Goal: Transaction & Acquisition: Purchase product/service

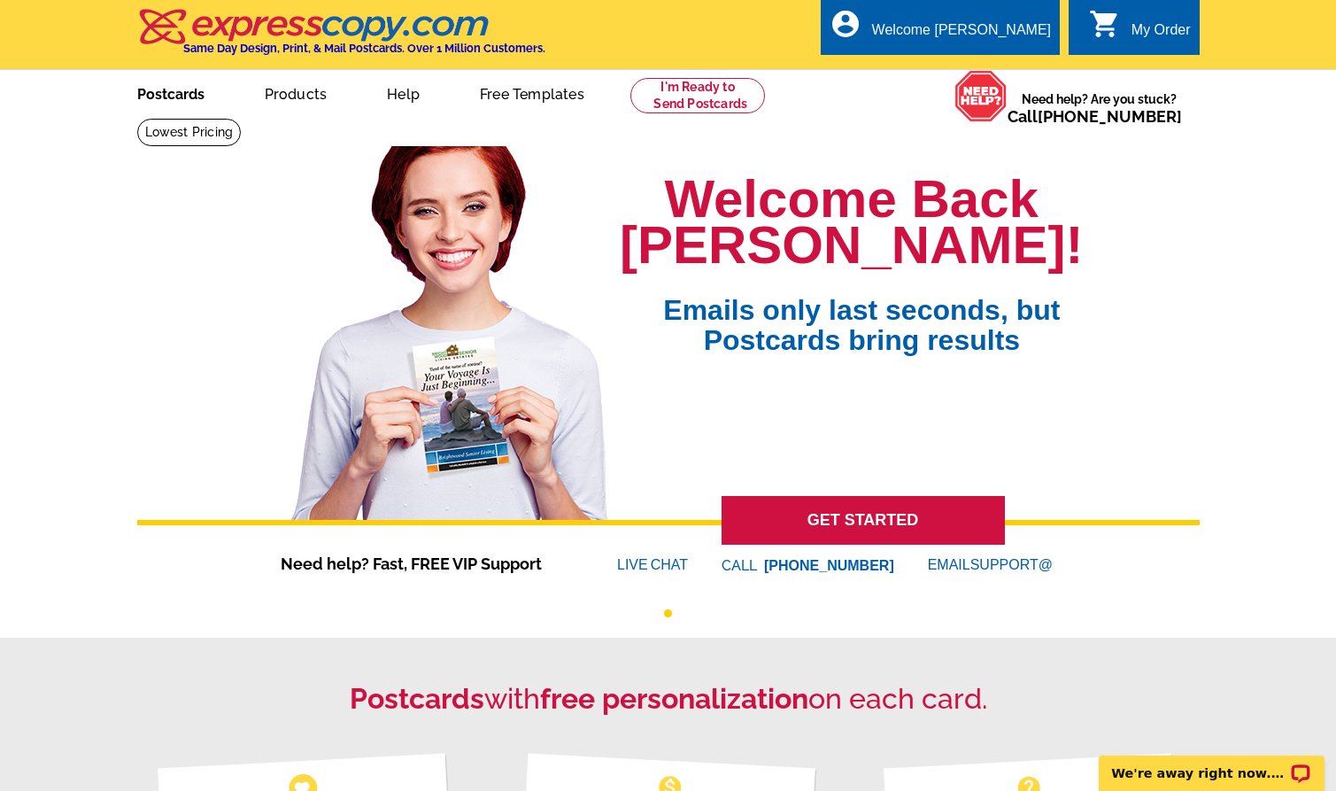
click at [190, 89] on link "Postcards" at bounding box center [171, 93] width 124 height 42
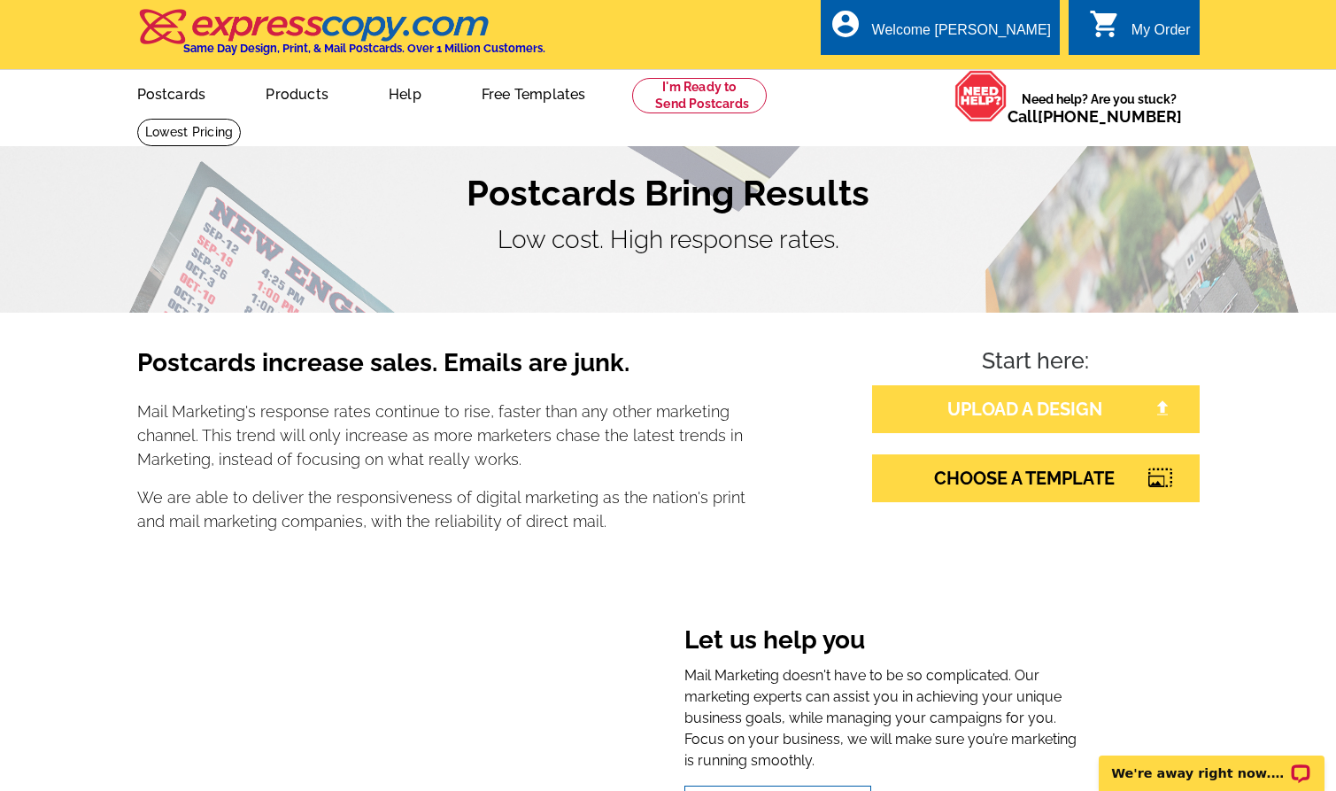
click at [1060, 409] on link "UPLOAD A DESIGN" at bounding box center [1036, 409] width 328 height 48
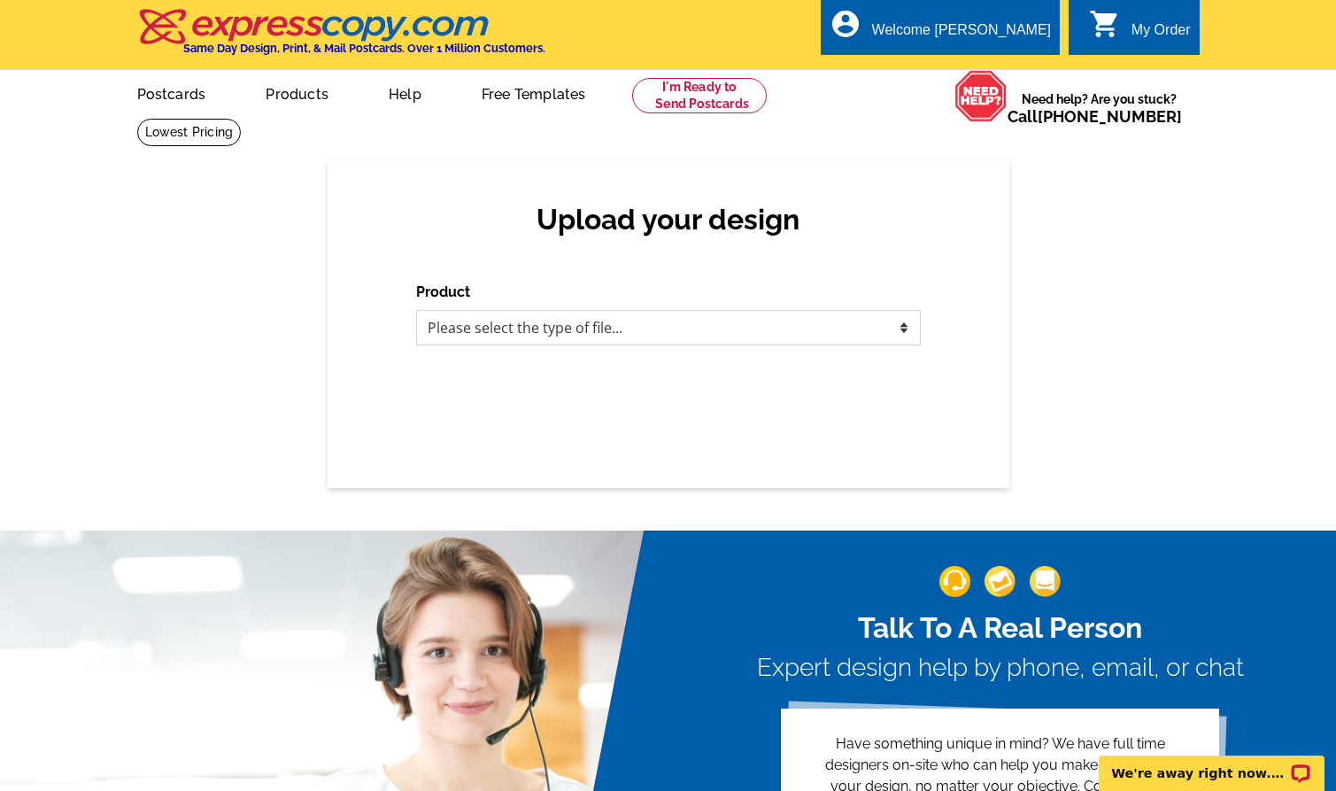
click at [840, 329] on select "Please select the type of file... Postcards Business Cards Letters and flyers G…" at bounding box center [668, 327] width 505 height 35
select select "1"
click at [416, 310] on select "Please select the type of file... Postcards Business Cards Letters and flyers G…" at bounding box center [668, 327] width 505 height 35
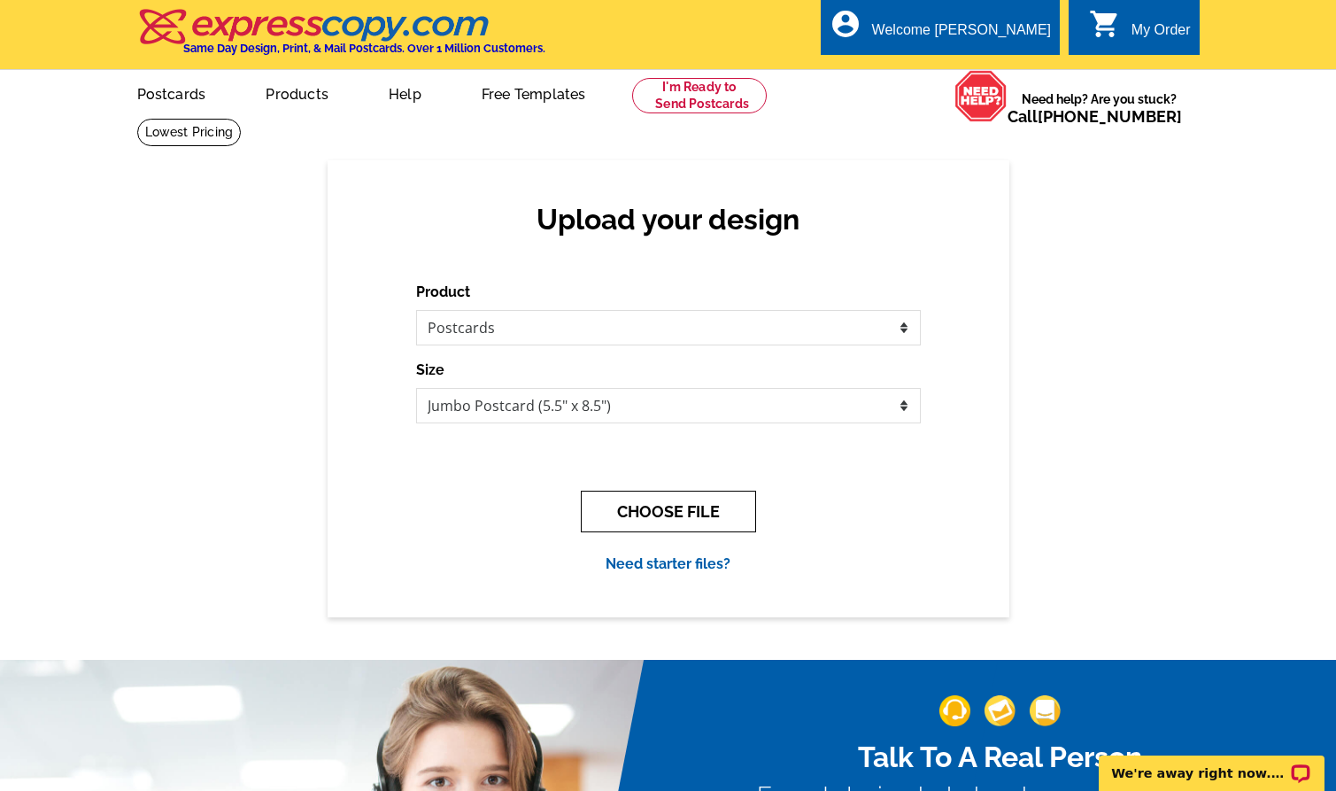
click at [692, 504] on button "CHOOSE FILE" at bounding box center [668, 512] width 175 height 42
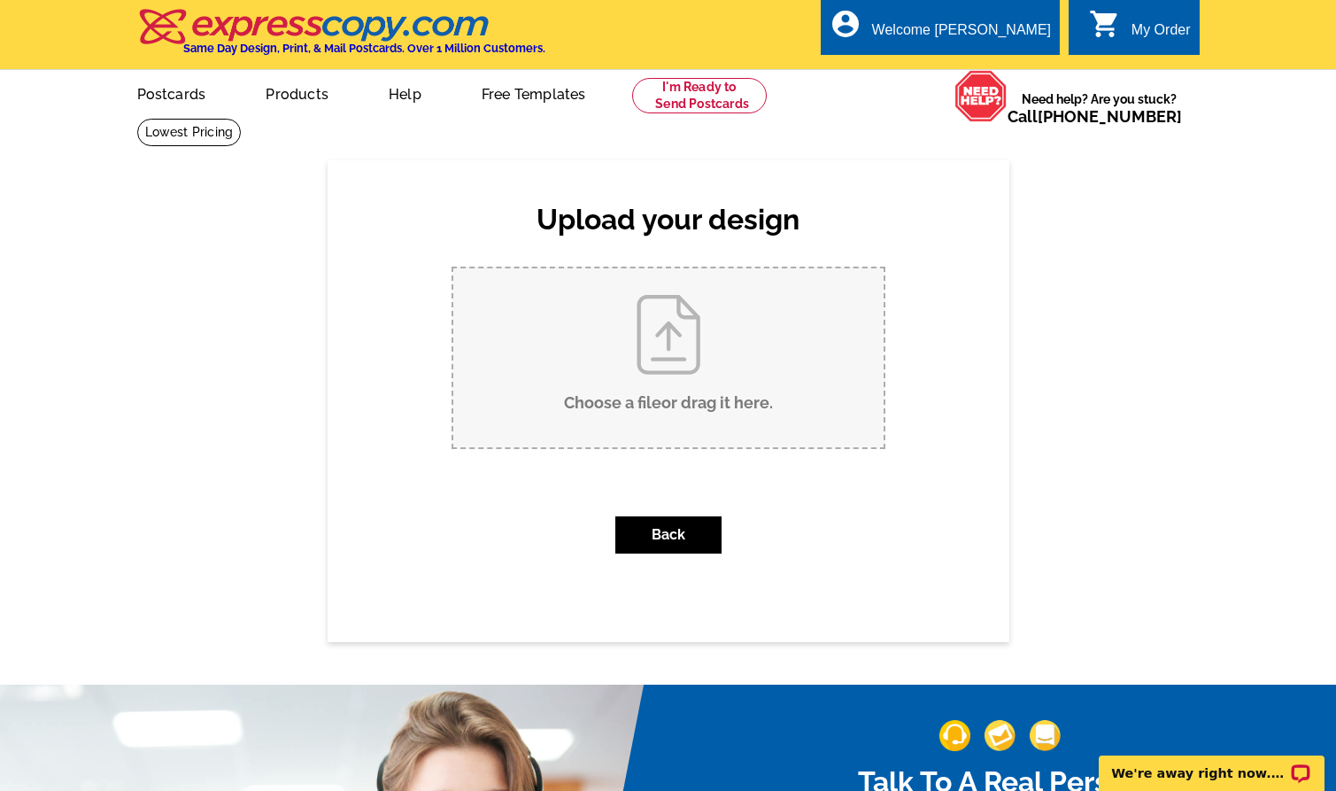
click at [691, 359] on input "Choose a file or drag it here ." at bounding box center [668, 357] width 430 height 179
type input "C:\fakepath\JL 710 Wapiti JS 693 Wapiti.pdf"
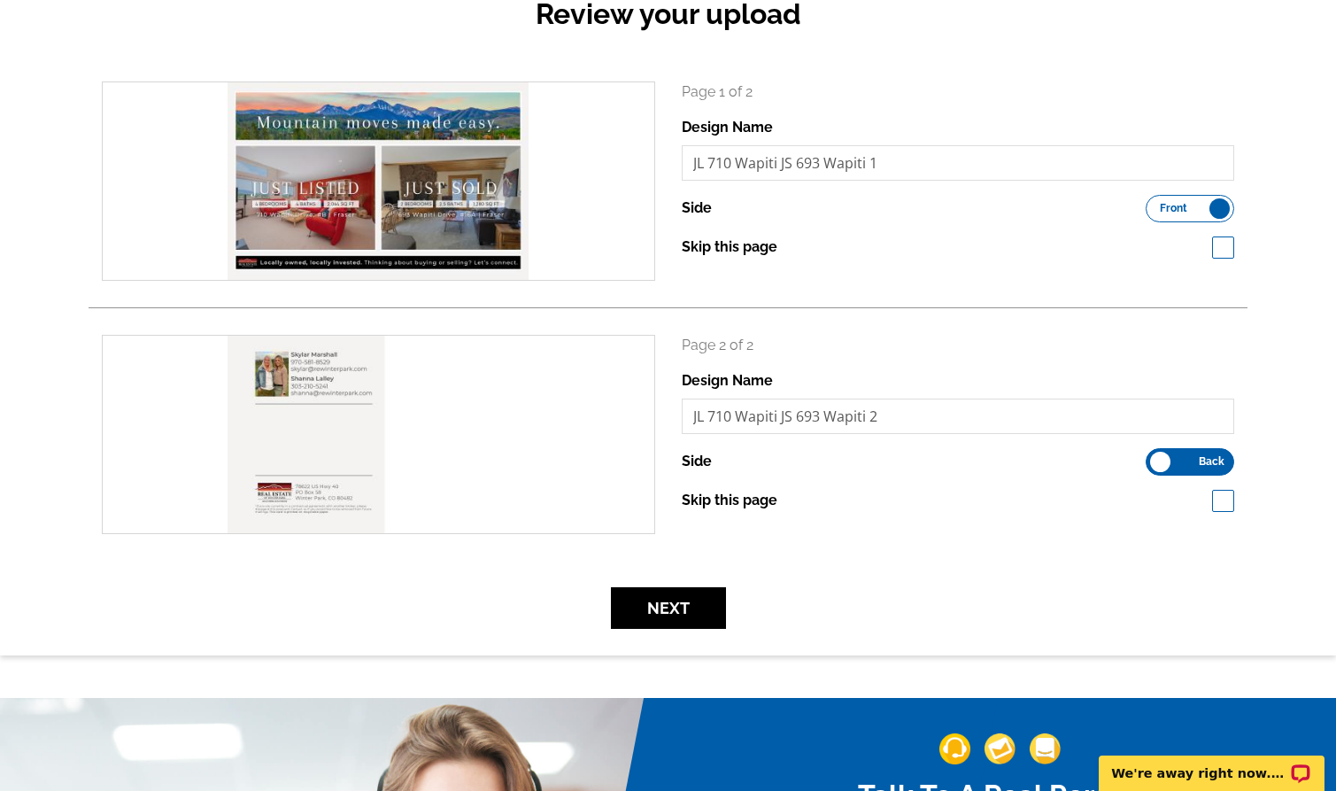
scroll to position [264, 0]
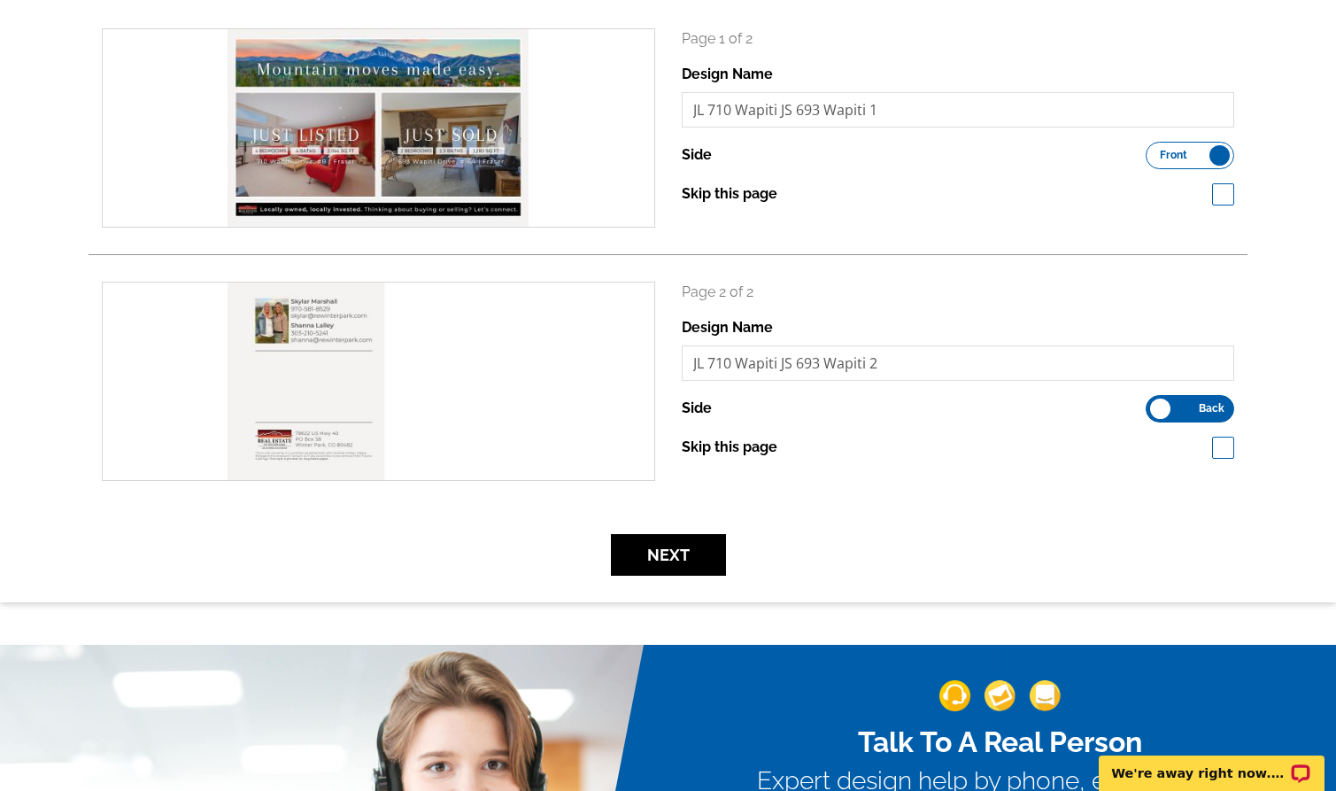
click at [1098, 551] on div "Next" at bounding box center [668, 555] width 1159 height 42
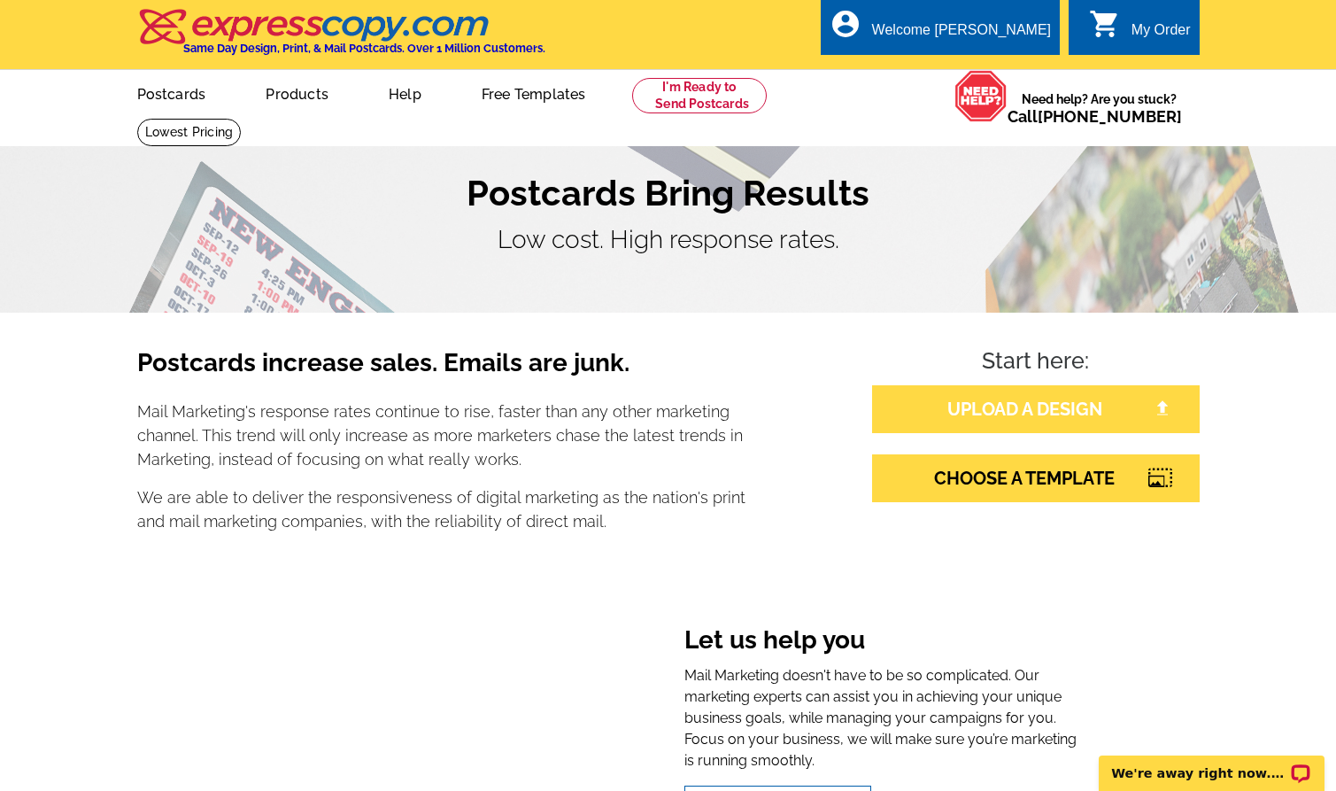
click at [1025, 410] on link "UPLOAD A DESIGN" at bounding box center [1036, 409] width 328 height 48
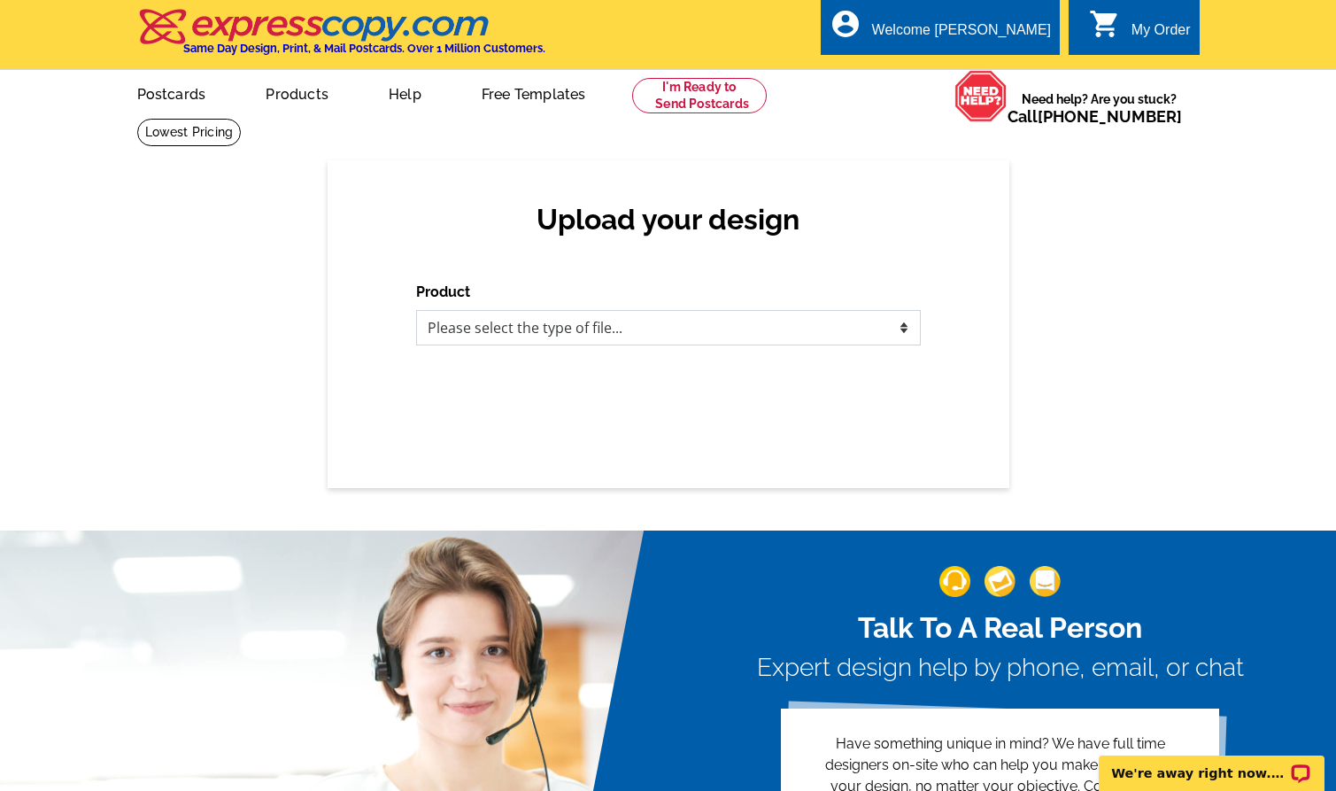
click at [596, 337] on select "Please select the type of file... Postcards Business Cards Letters and flyers G…" at bounding box center [668, 327] width 505 height 35
select select "1"
click at [416, 310] on select "Please select the type of file... Postcards Business Cards Letters and flyers G…" at bounding box center [668, 327] width 505 height 35
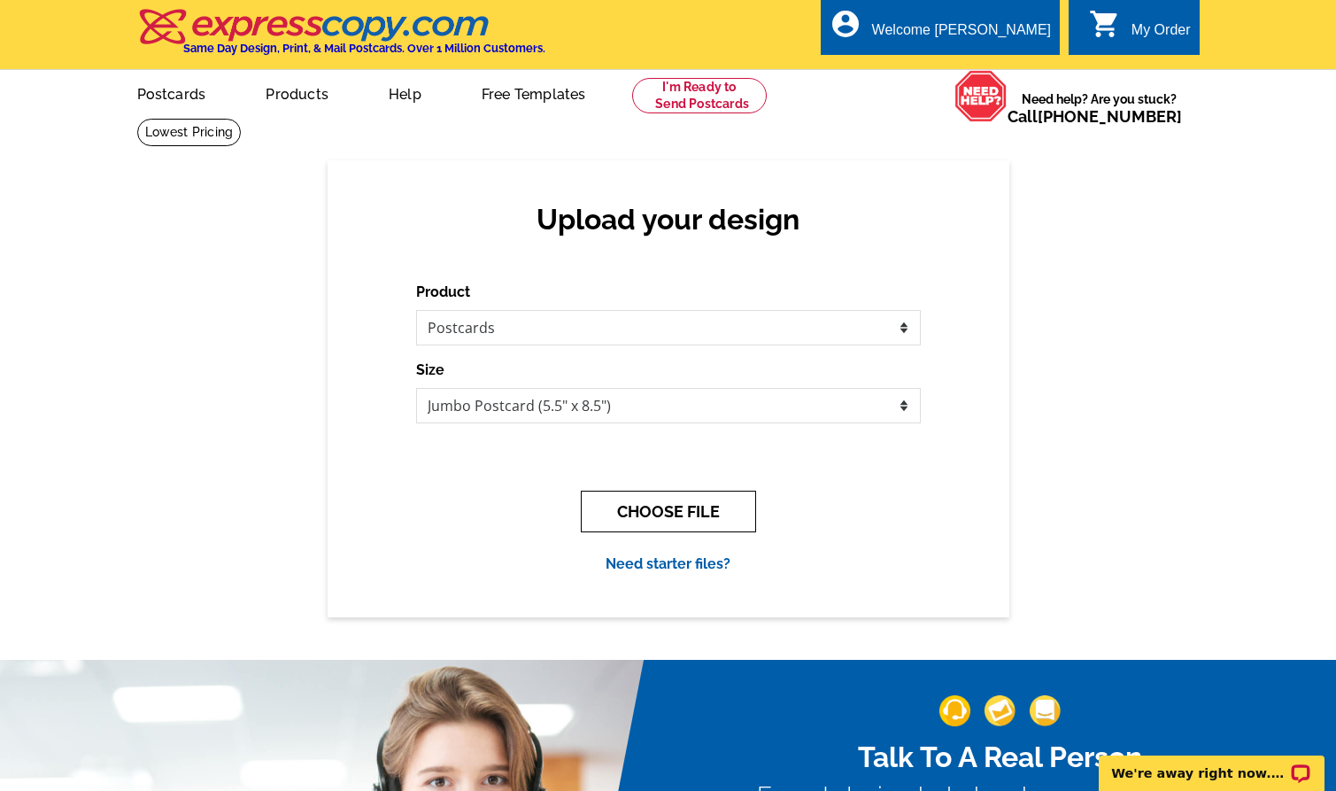
click at [682, 507] on button "CHOOSE FILE" at bounding box center [668, 512] width 175 height 42
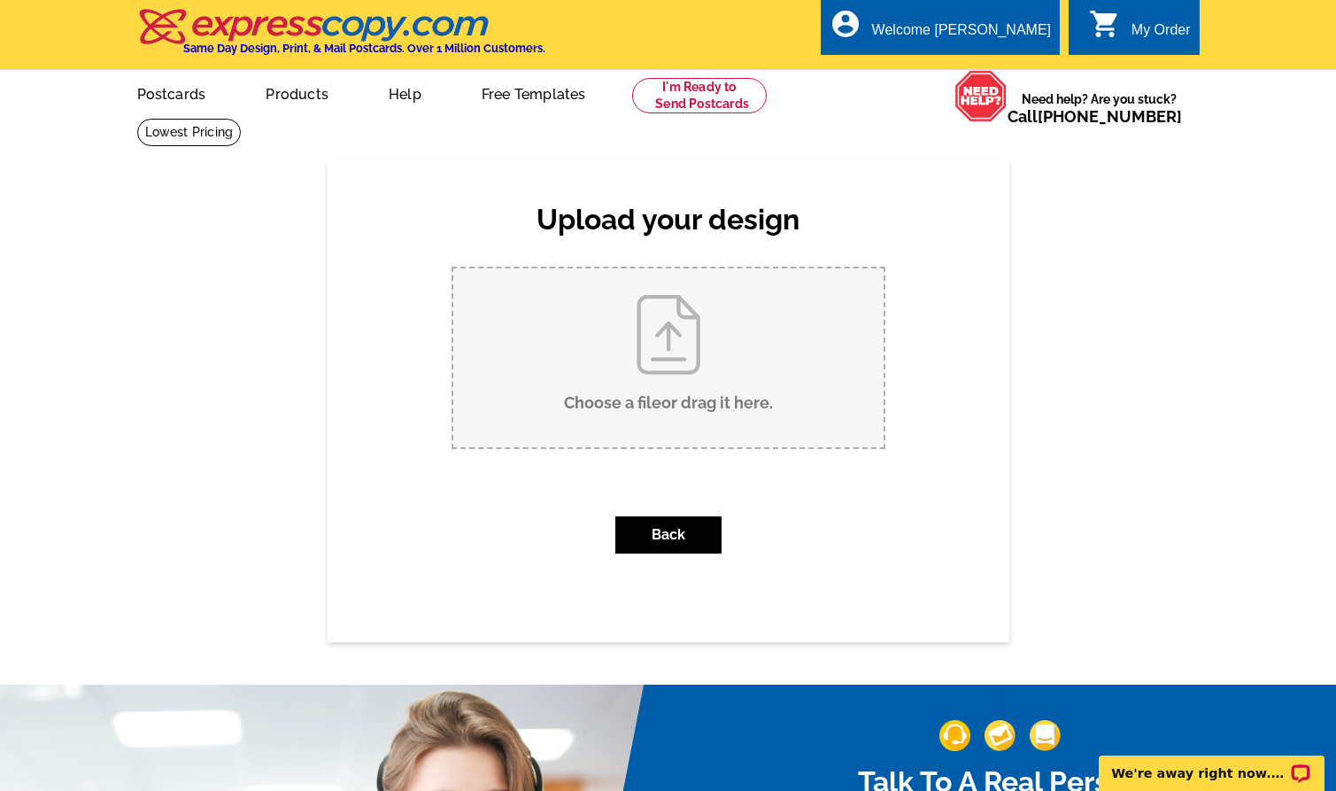
click at [709, 371] on input "Choose a file or drag it here ." at bounding box center [668, 357] width 430 height 179
click at [644, 383] on input "Choose a file or drag it here ." at bounding box center [668, 357] width 430 height 179
type input "C:\fakepath\JL 710 Wapiti JS 693 Wapiti.pdf"
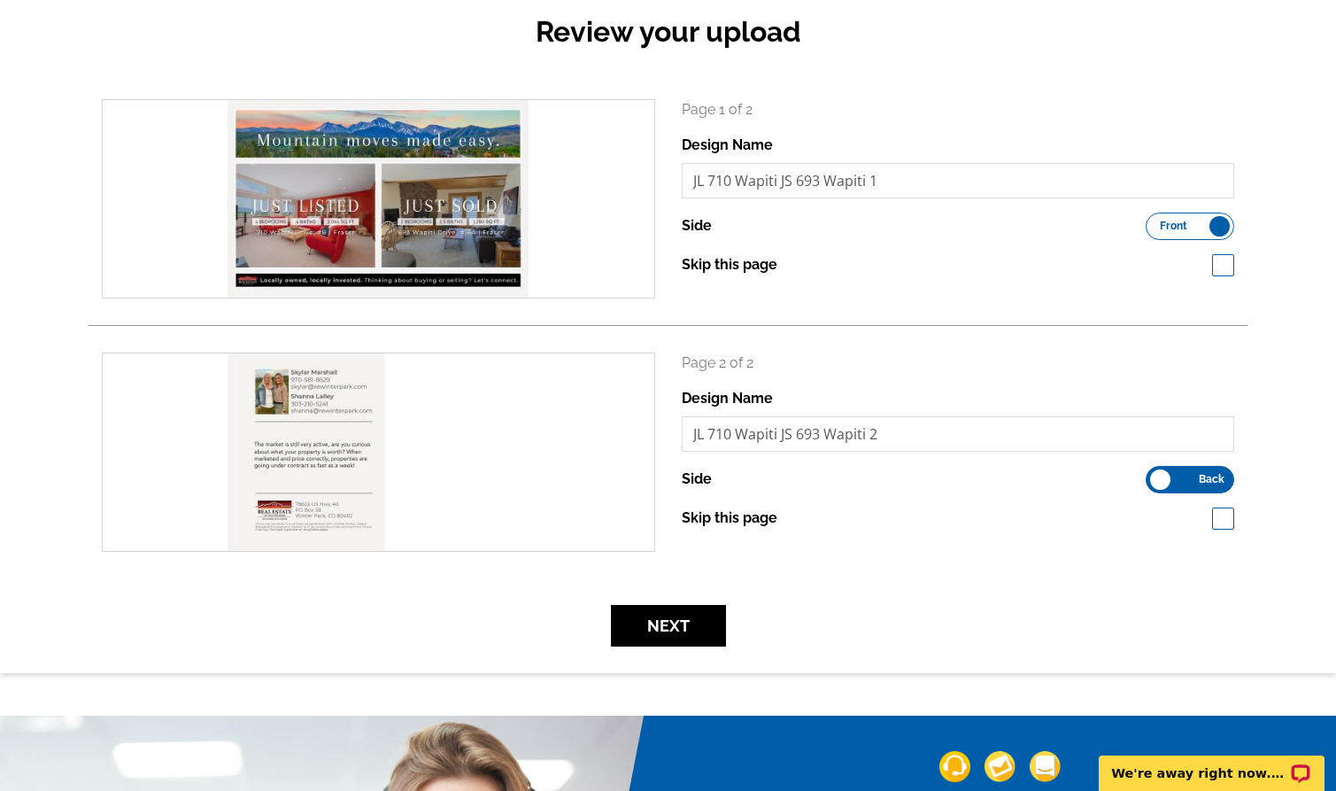
scroll to position [199, 0]
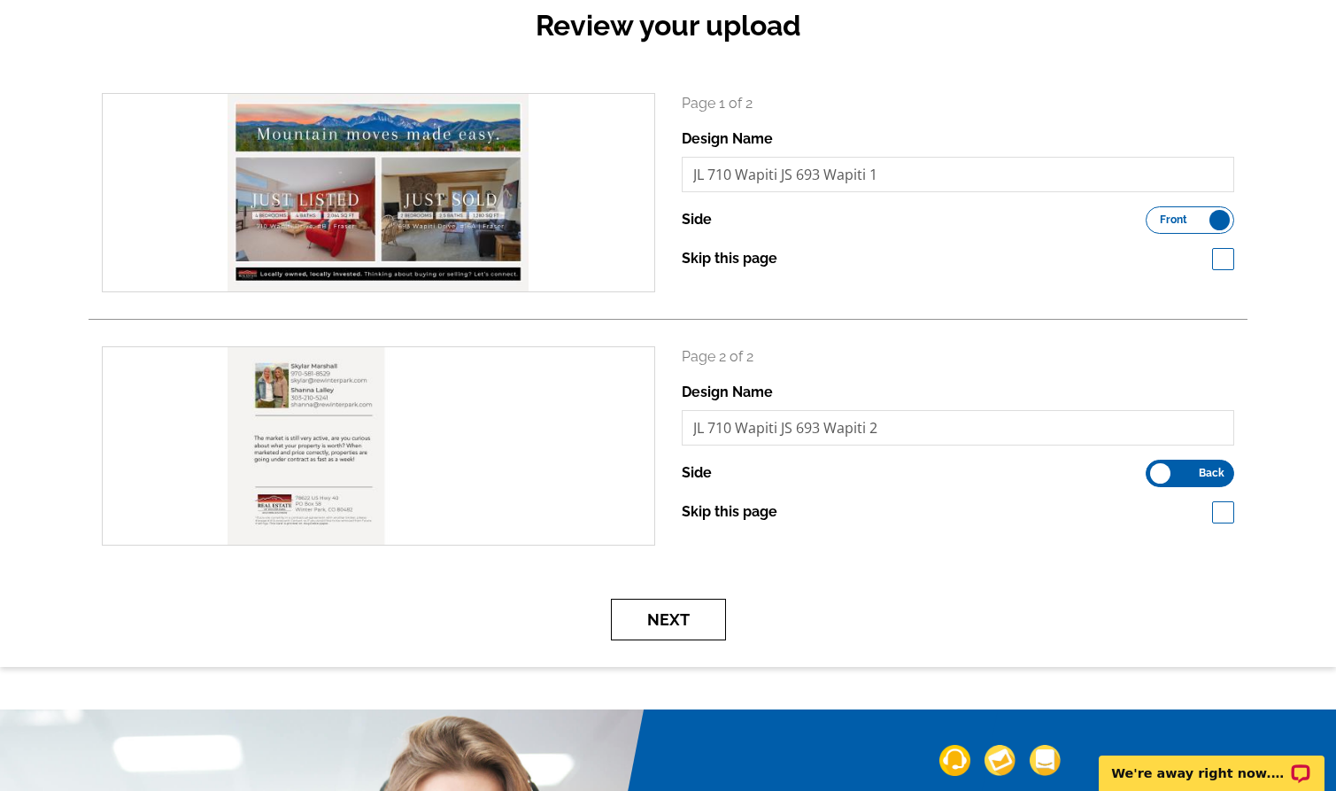
click at [677, 616] on button "Next" at bounding box center [668, 620] width 115 height 42
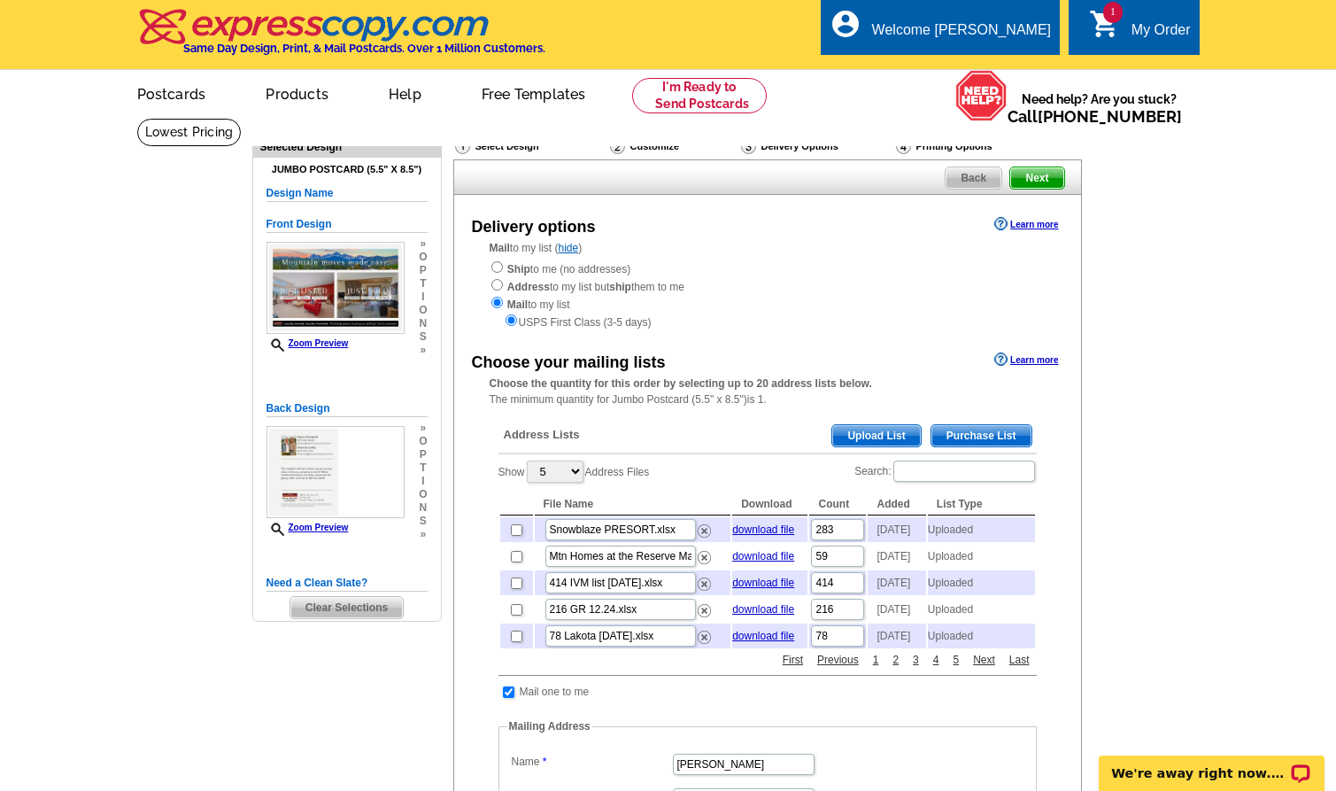
click at [872, 437] on span "Upload List" at bounding box center [876, 435] width 88 height 21
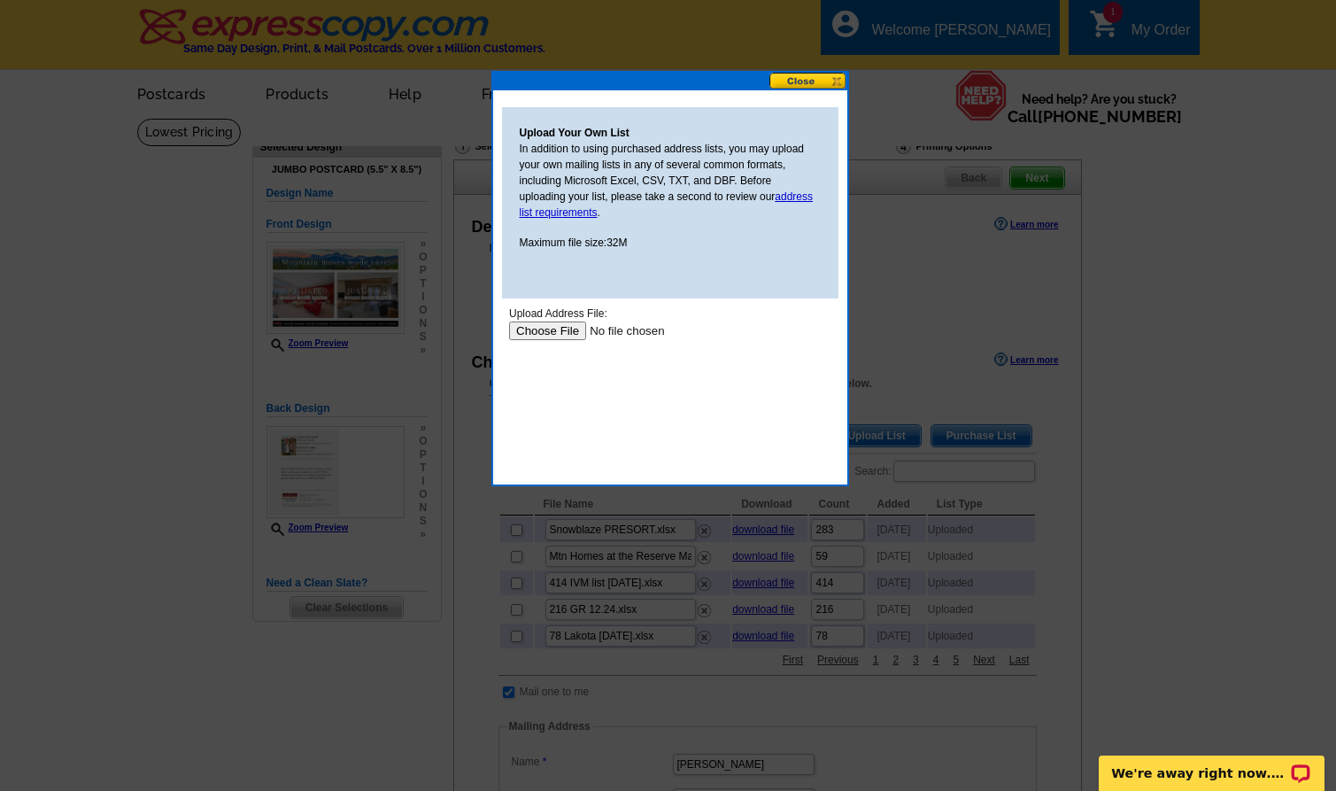
click at [561, 328] on input "file" at bounding box center [620, 330] width 224 height 19
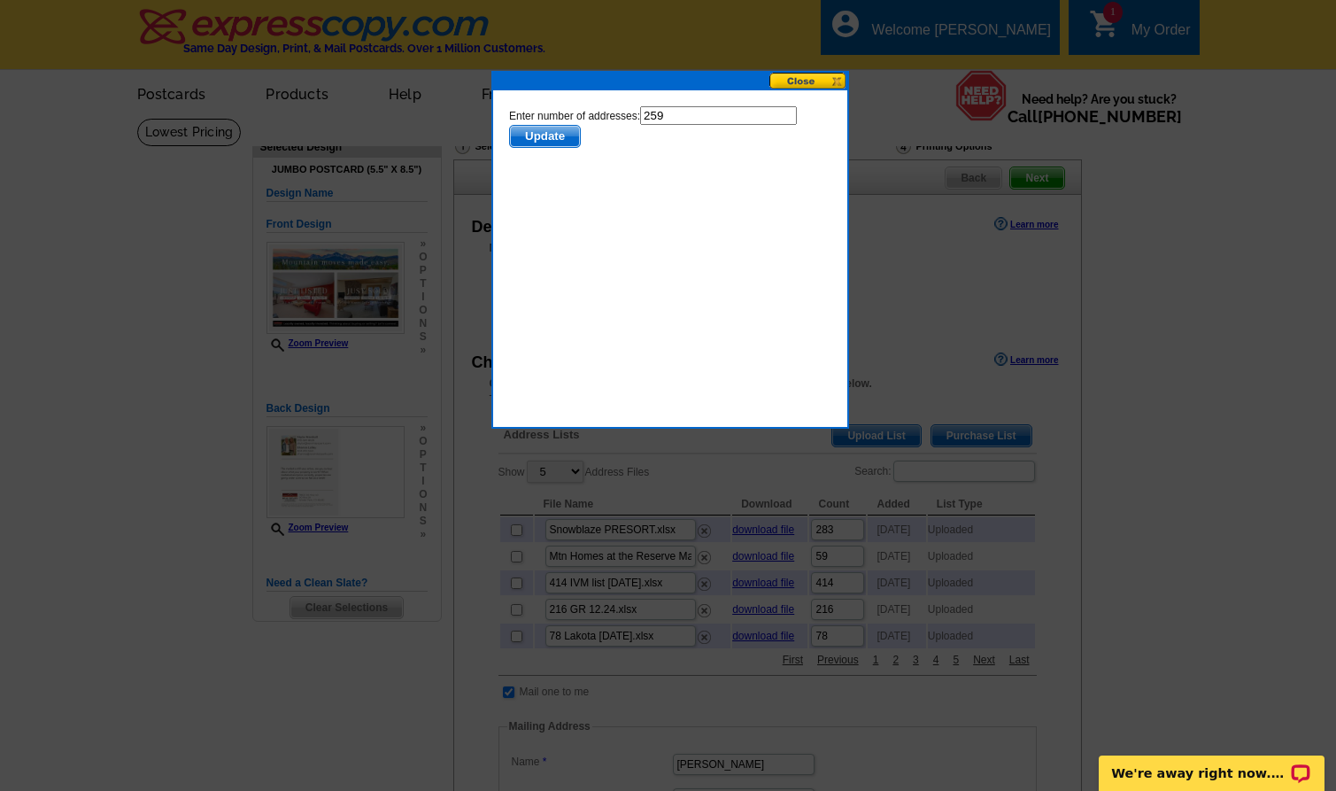
click at [540, 132] on span "Update" at bounding box center [544, 136] width 70 height 21
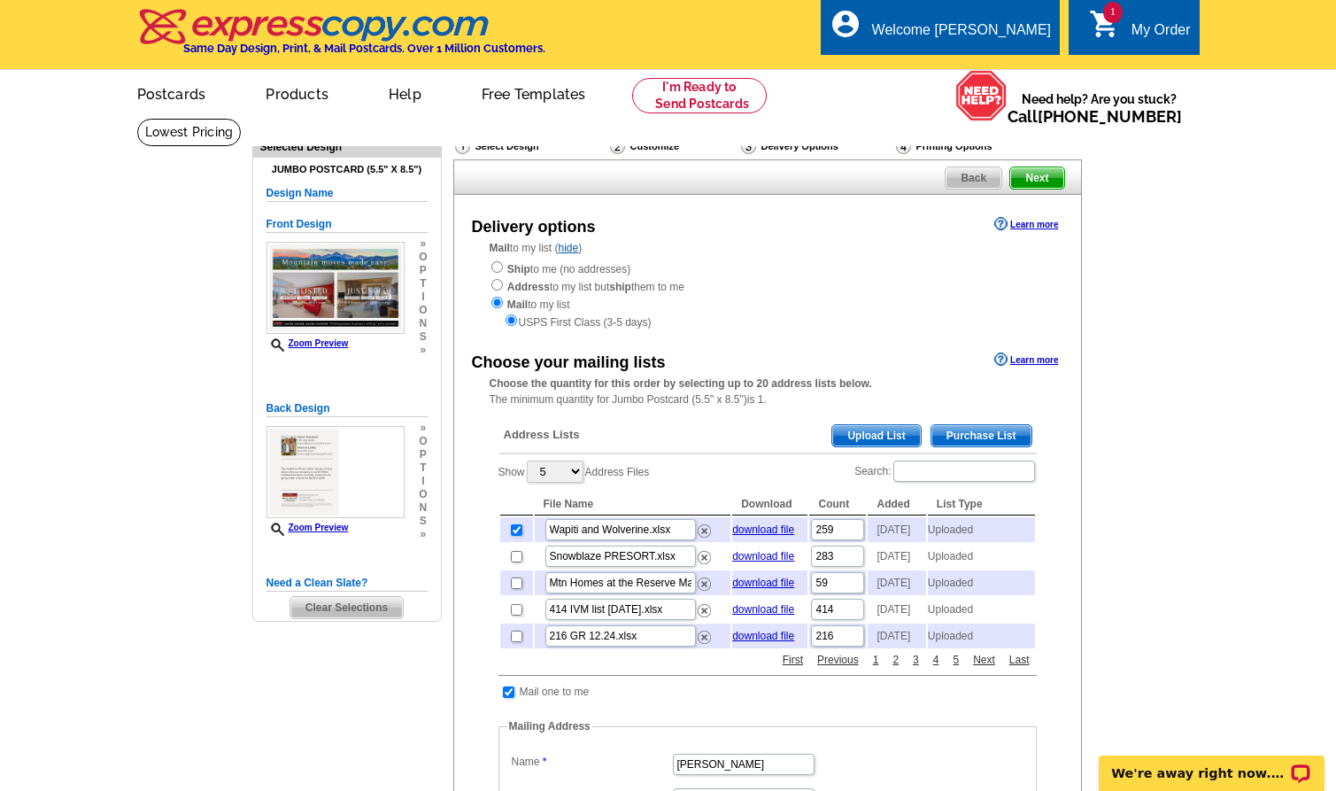
click at [1047, 175] on span "Next" at bounding box center [1036, 177] width 53 height 21
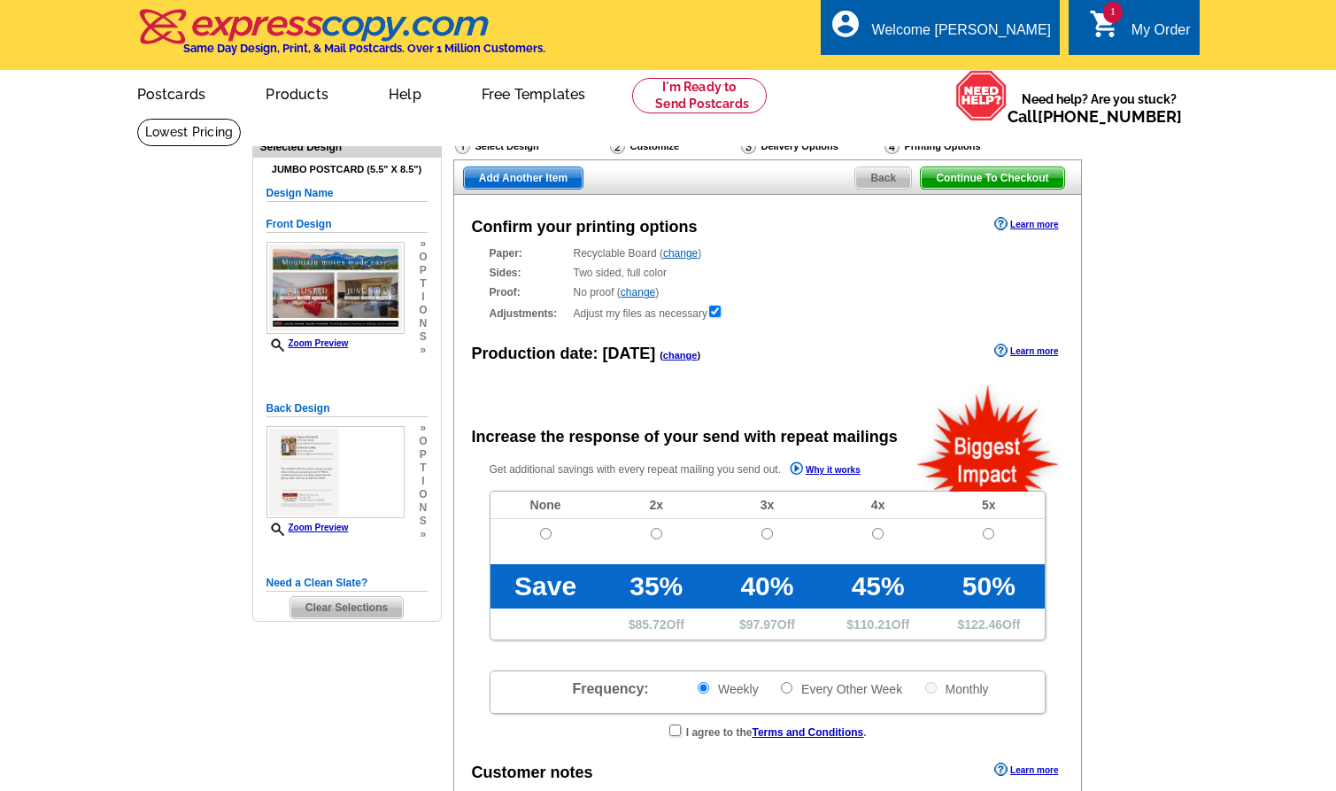
radio input "false"
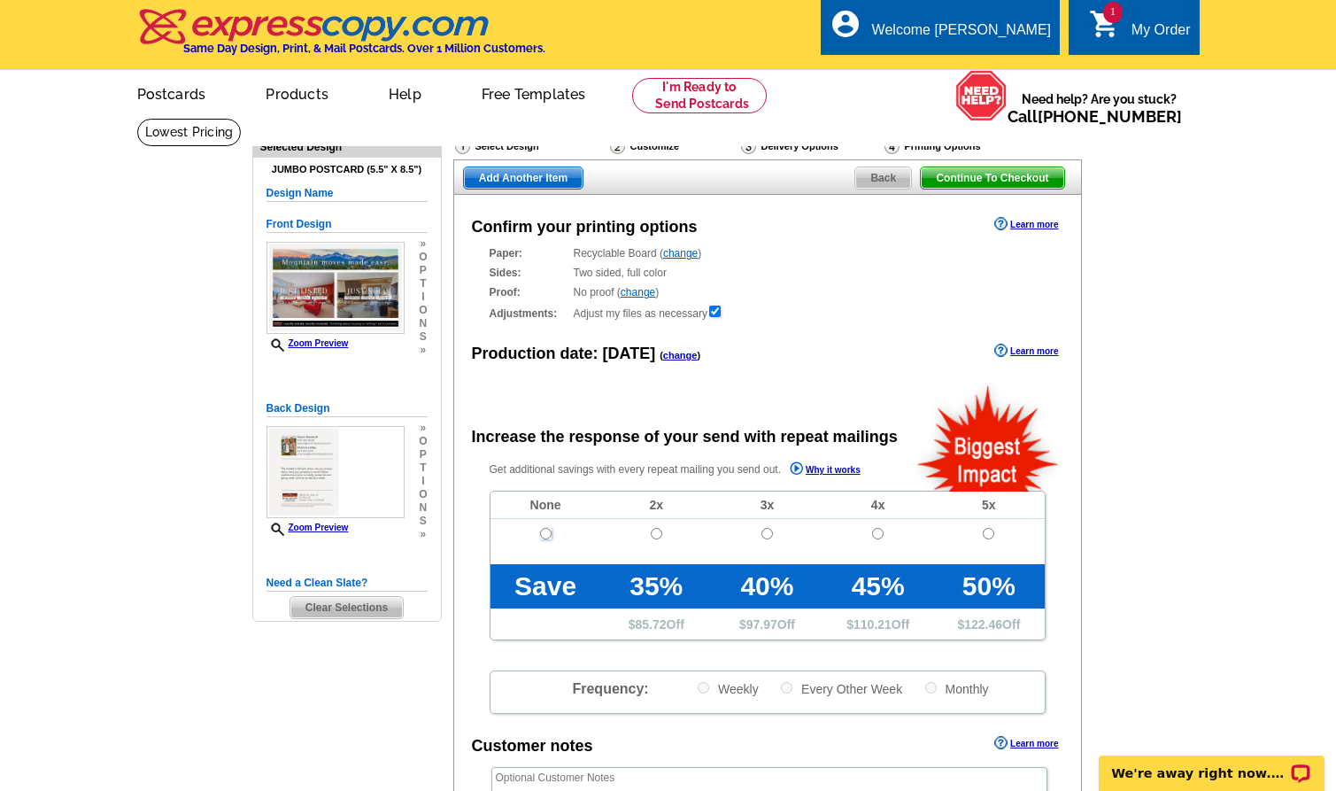
click at [546, 534] on input "radio" at bounding box center [546, 534] width 12 height 12
radio input "true"
click at [565, 181] on span "Add Another Item" at bounding box center [523, 177] width 119 height 21
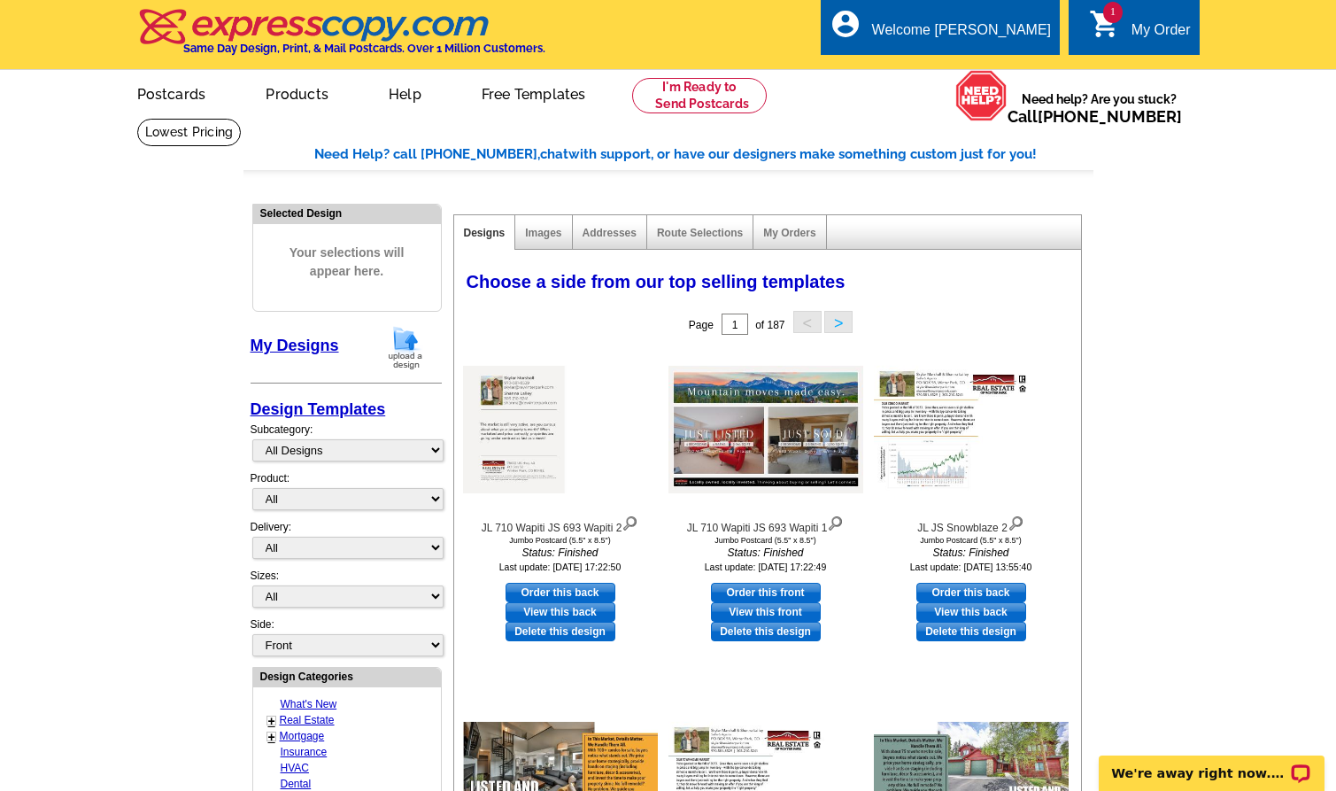
click at [403, 355] on img at bounding box center [406, 347] width 46 height 45
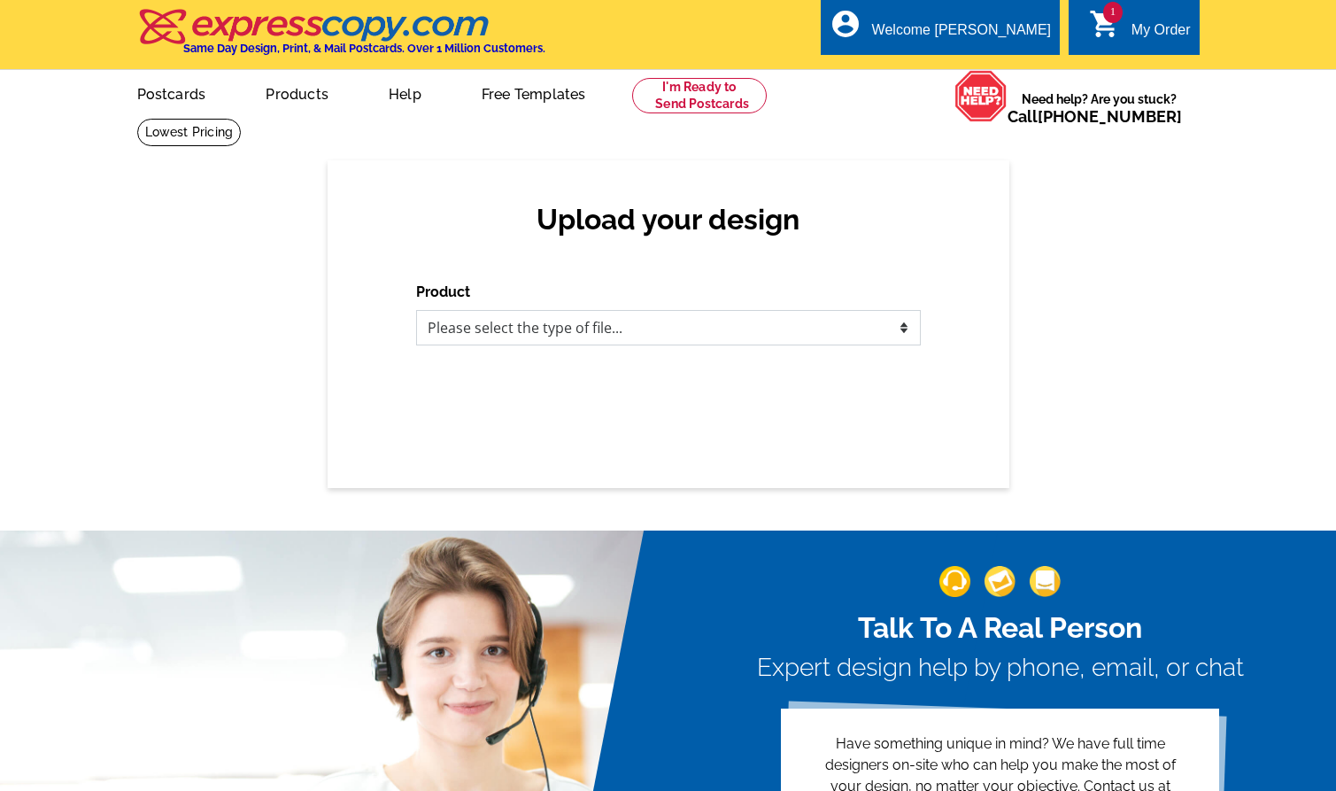
click at [653, 337] on select "Please select the type of file... Postcards Business Cards Letters and flyers G…" at bounding box center [668, 327] width 505 height 35
select select "1"
click at [416, 310] on select "Please select the type of file... Postcards Business Cards Letters and flyers G…" at bounding box center [668, 327] width 505 height 35
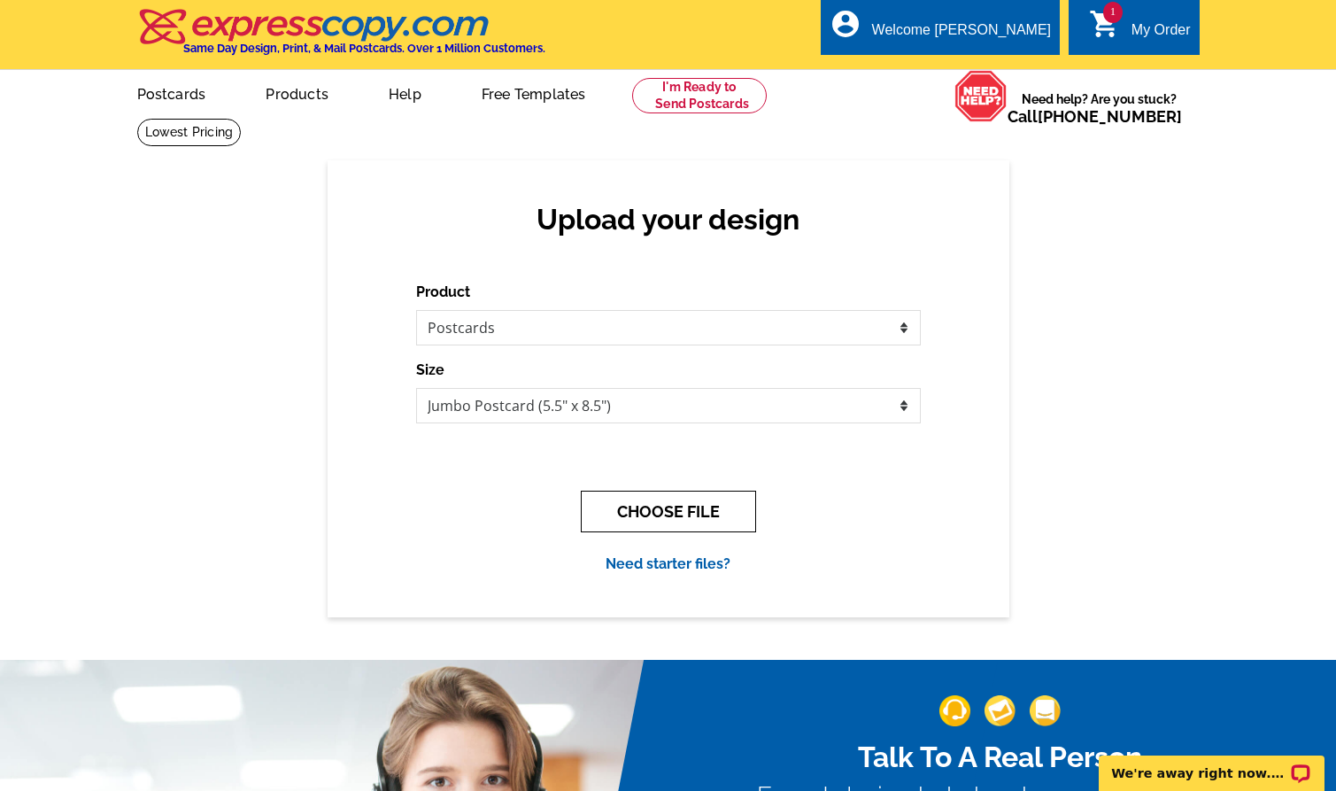
click at [670, 513] on button "CHOOSE FILE" at bounding box center [668, 512] width 175 height 42
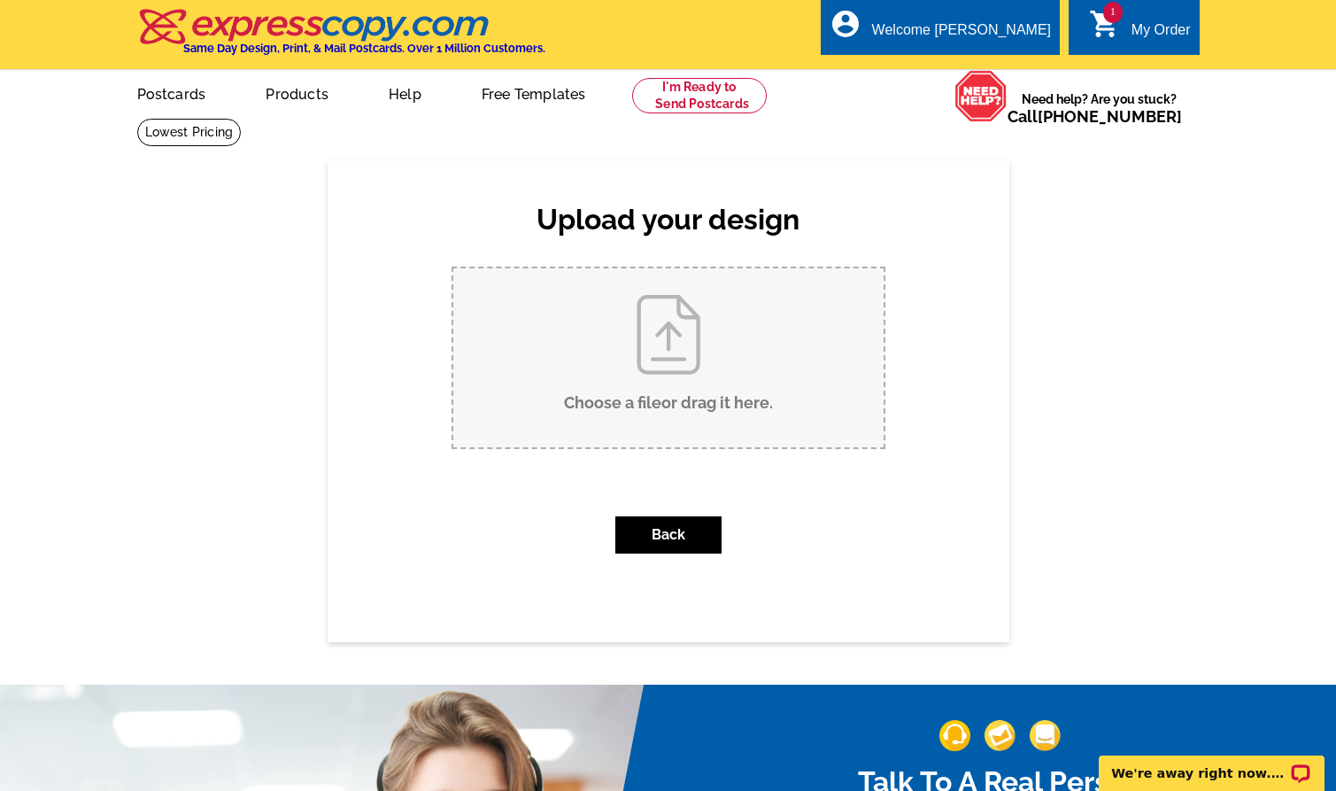
click at [718, 340] on input "Choose a file or drag it here ." at bounding box center [668, 357] width 430 height 179
type input "C:\fakepath\JS Mtn Homes at Reserve.pdf"
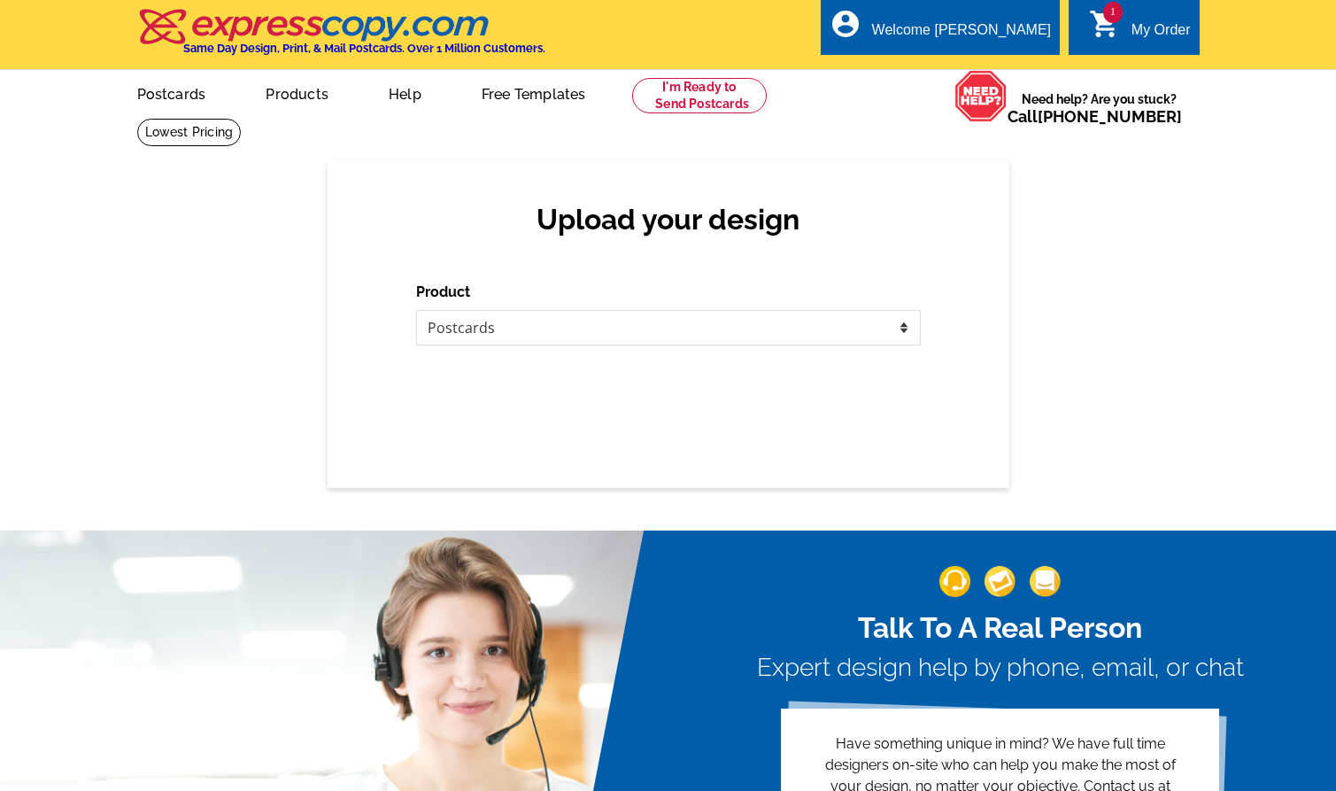
select select "1"
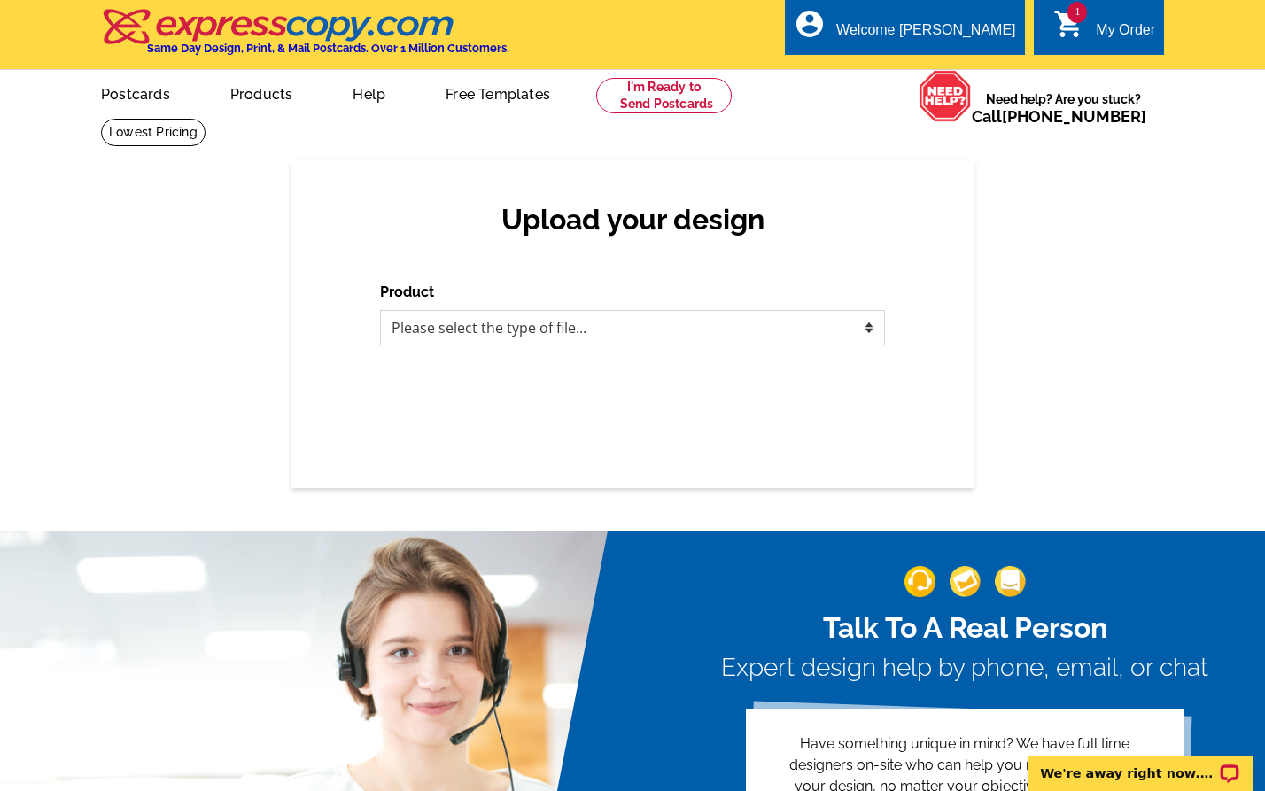
click at [500, 328] on select "Please select the type of file... Postcards Business Cards Letters and flyers G…" at bounding box center [632, 327] width 505 height 35
select select "1"
click at [380, 310] on select "Please select the type of file... Postcards Business Cards Letters and flyers G…" at bounding box center [632, 327] width 505 height 35
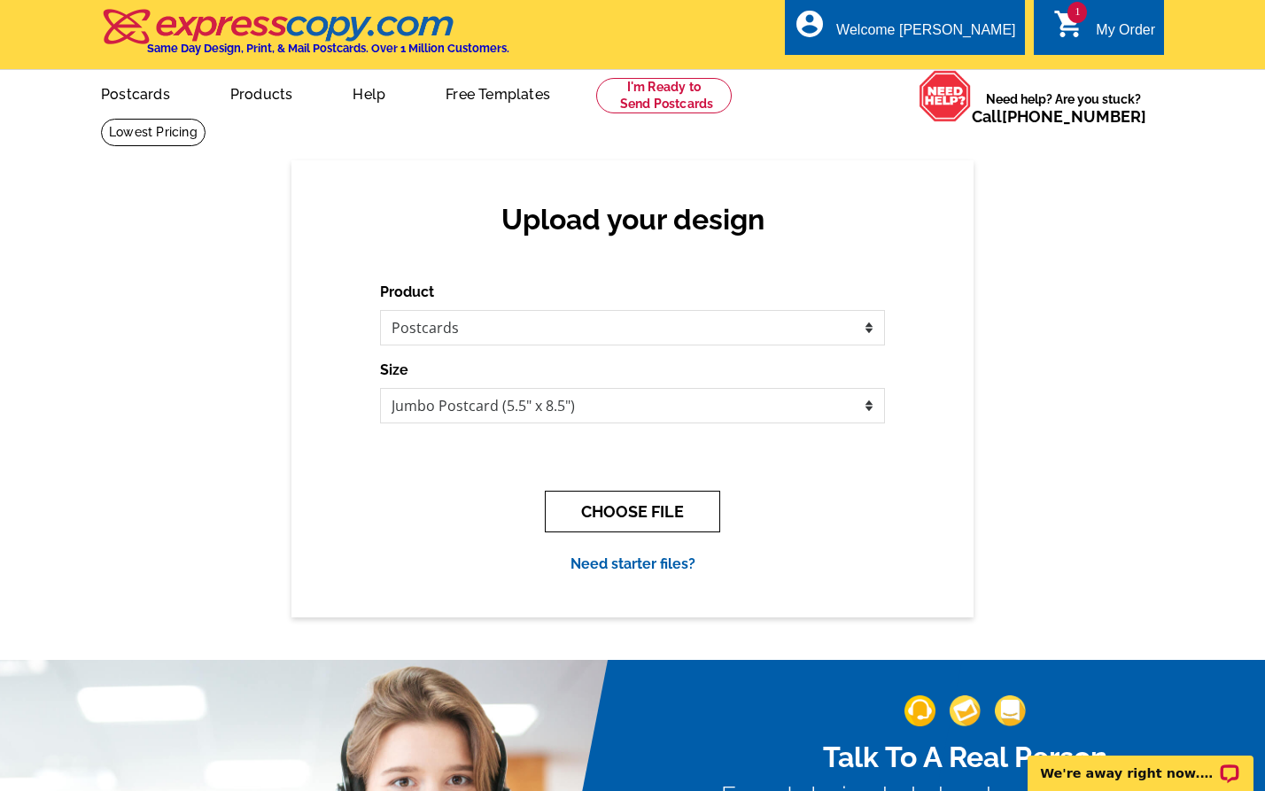
click at [655, 510] on button "CHOOSE FILE" at bounding box center [632, 512] width 175 height 42
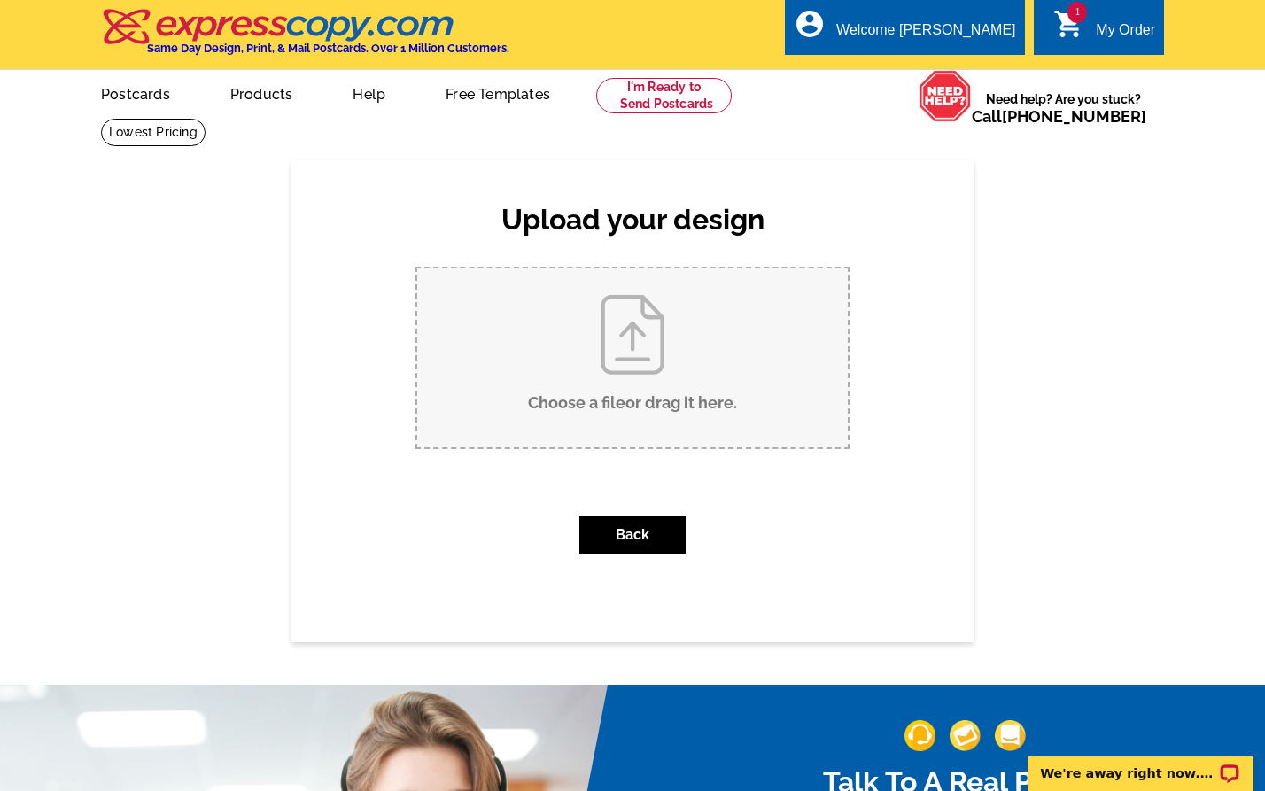
click at [701, 372] on input "Choose a file or drag it here ." at bounding box center [632, 357] width 430 height 179
type input "C:\fakepath\JS Mtn Homes at Reserve.pdf"
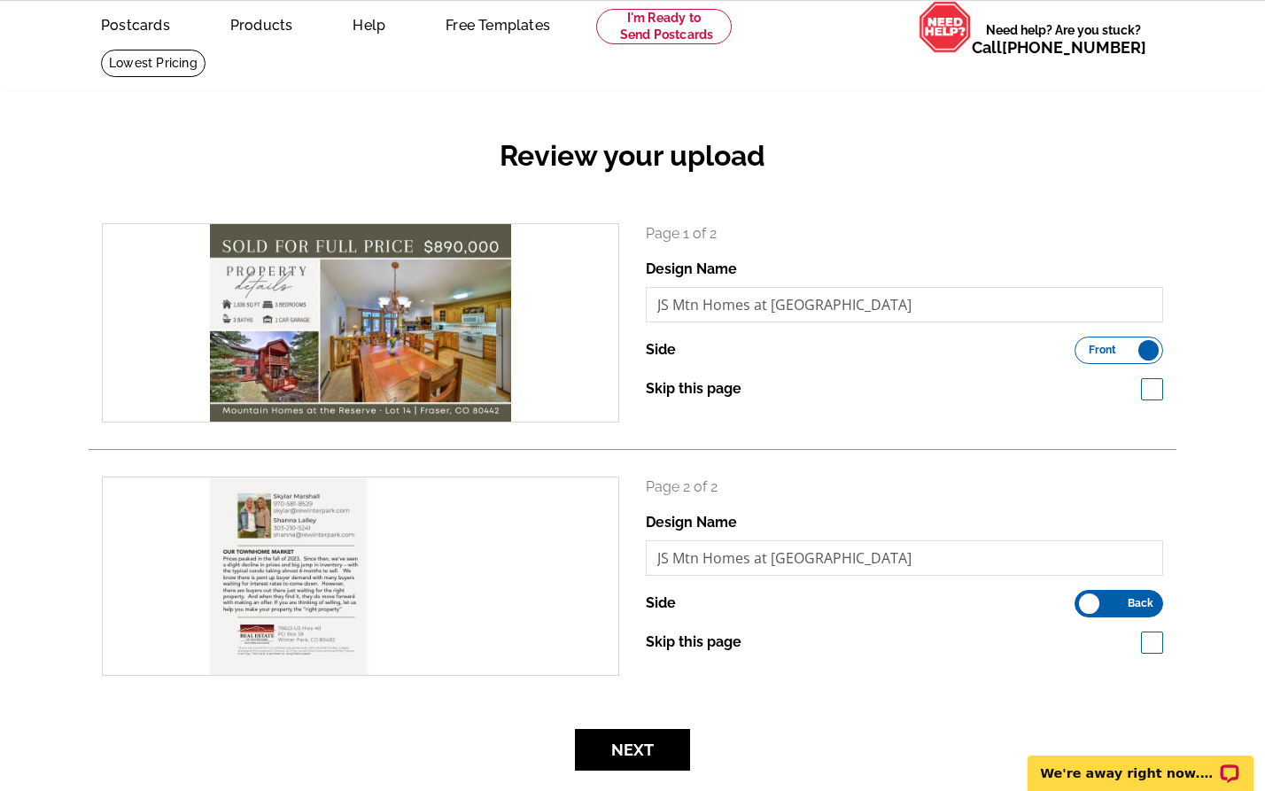
scroll to position [73, 0]
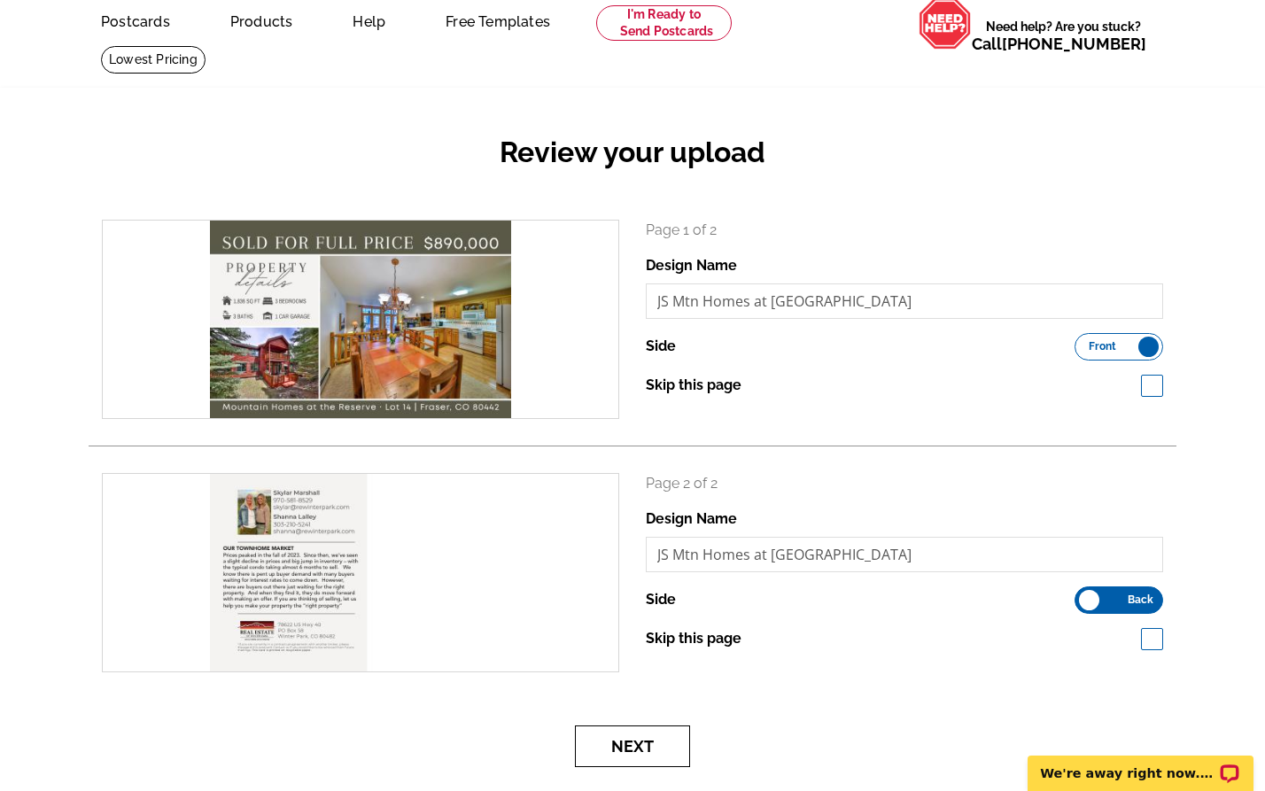
click at [650, 737] on button "Next" at bounding box center [632, 746] width 115 height 42
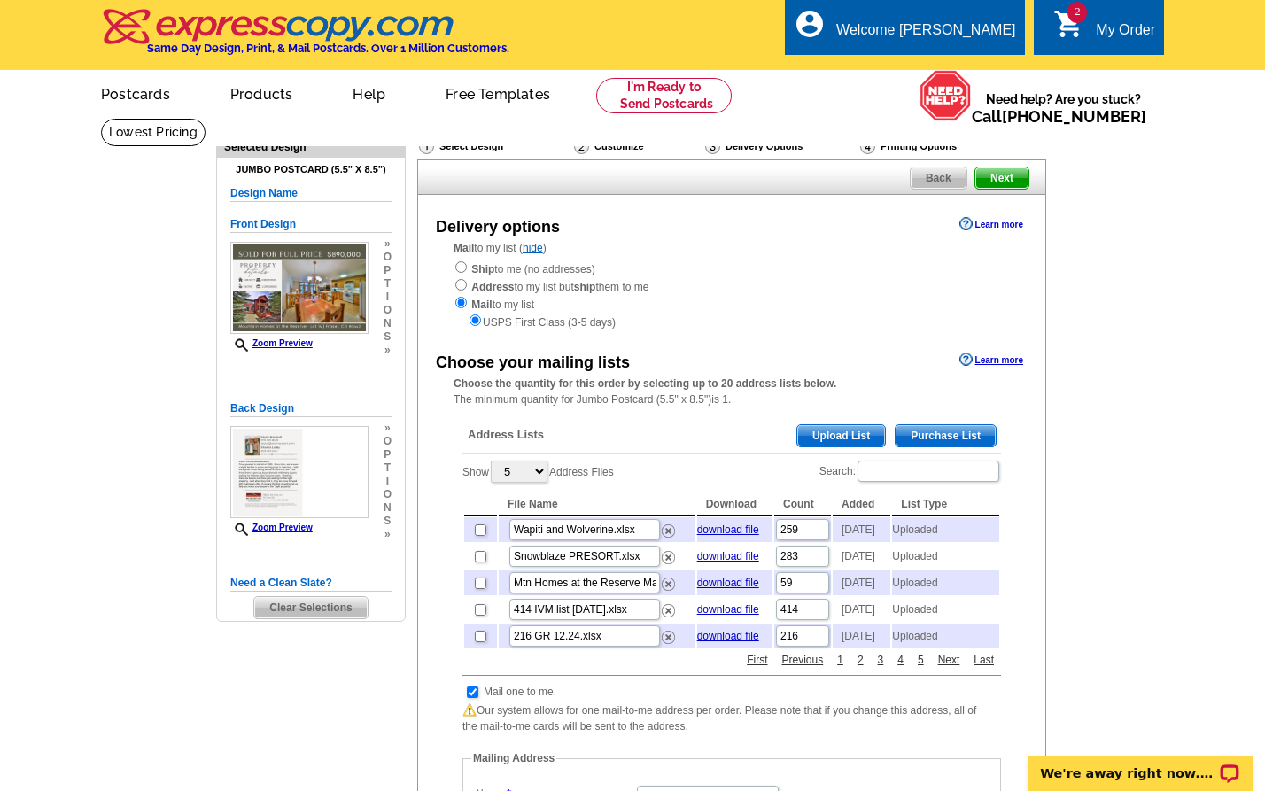
click at [842, 430] on span "Upload List" at bounding box center [841, 435] width 88 height 21
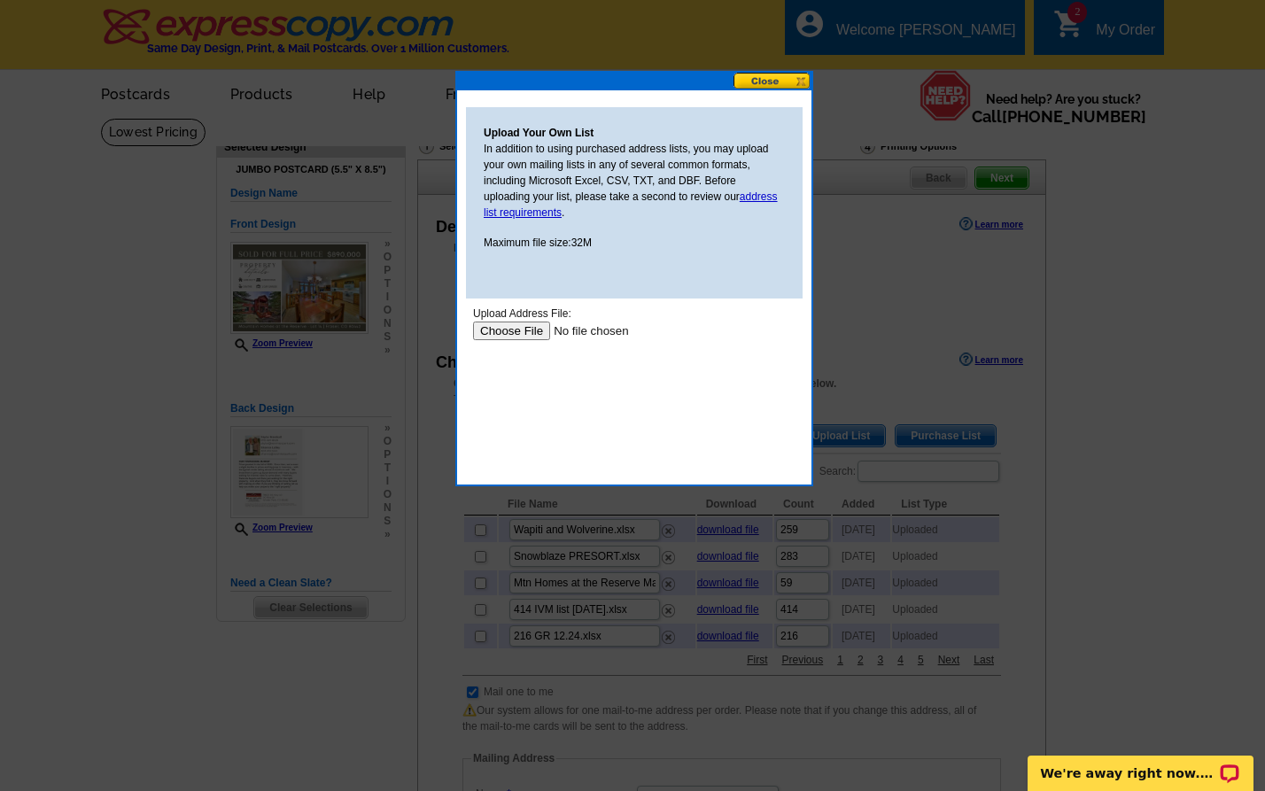
click at [516, 337] on input "file" at bounding box center [585, 330] width 224 height 19
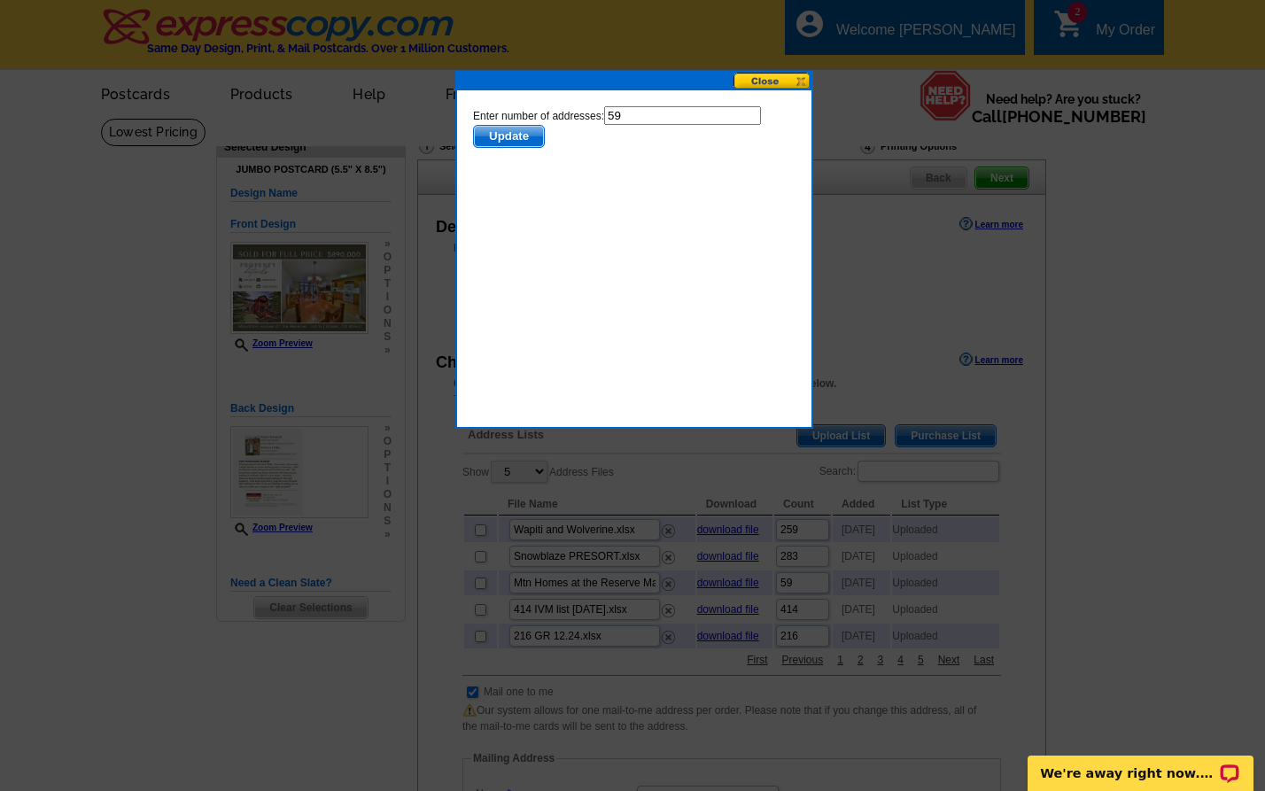
click at [504, 122] on form "Enter number of addresses: 59 Update" at bounding box center [634, 127] width 322 height 42
click at [504, 136] on span "Update" at bounding box center [509, 136] width 70 height 21
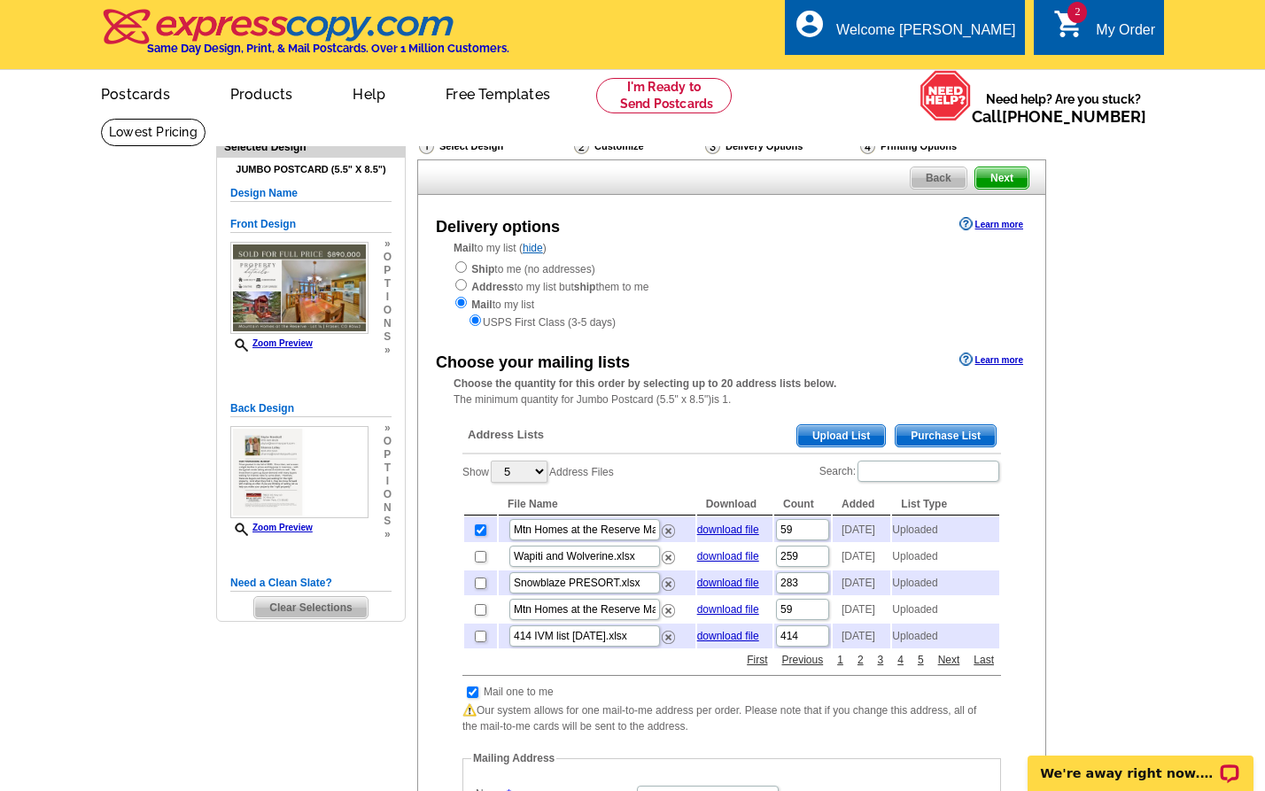
click at [1015, 175] on span "Next" at bounding box center [1001, 177] width 53 height 21
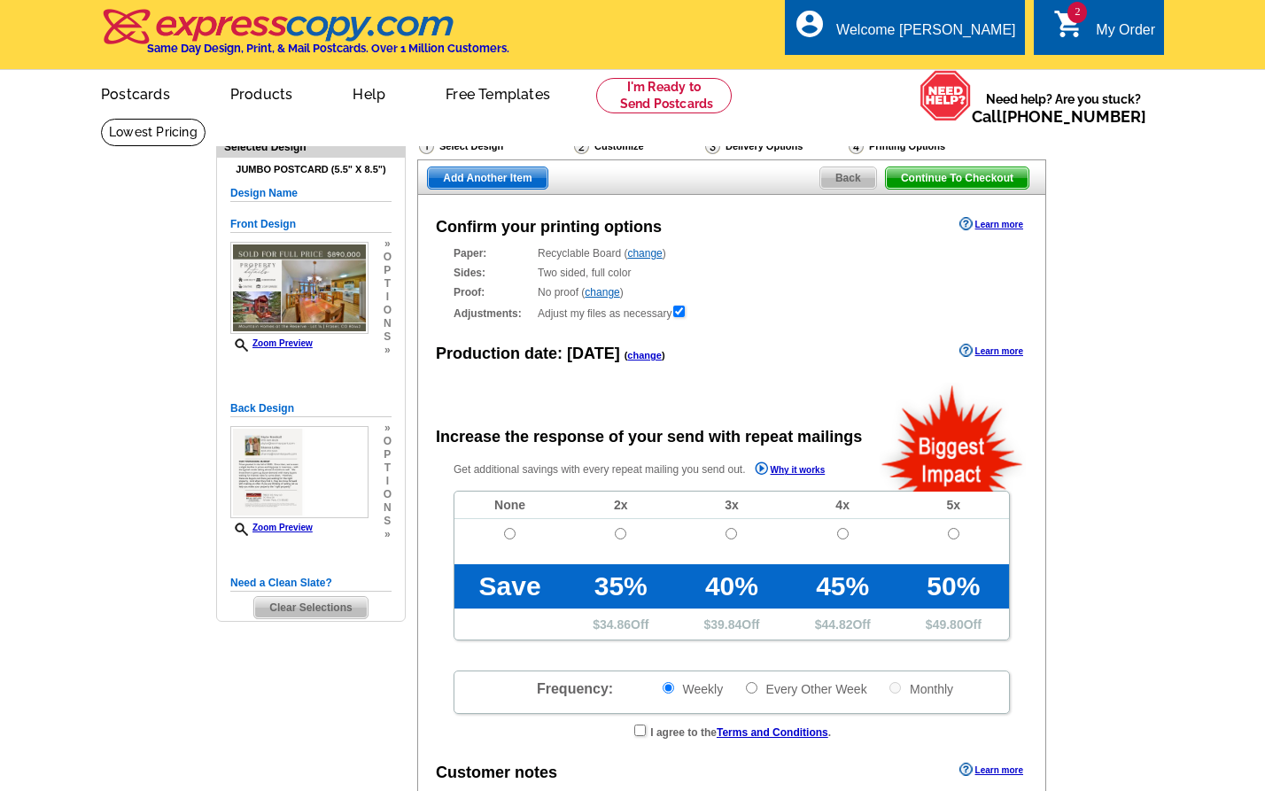
radio input "false"
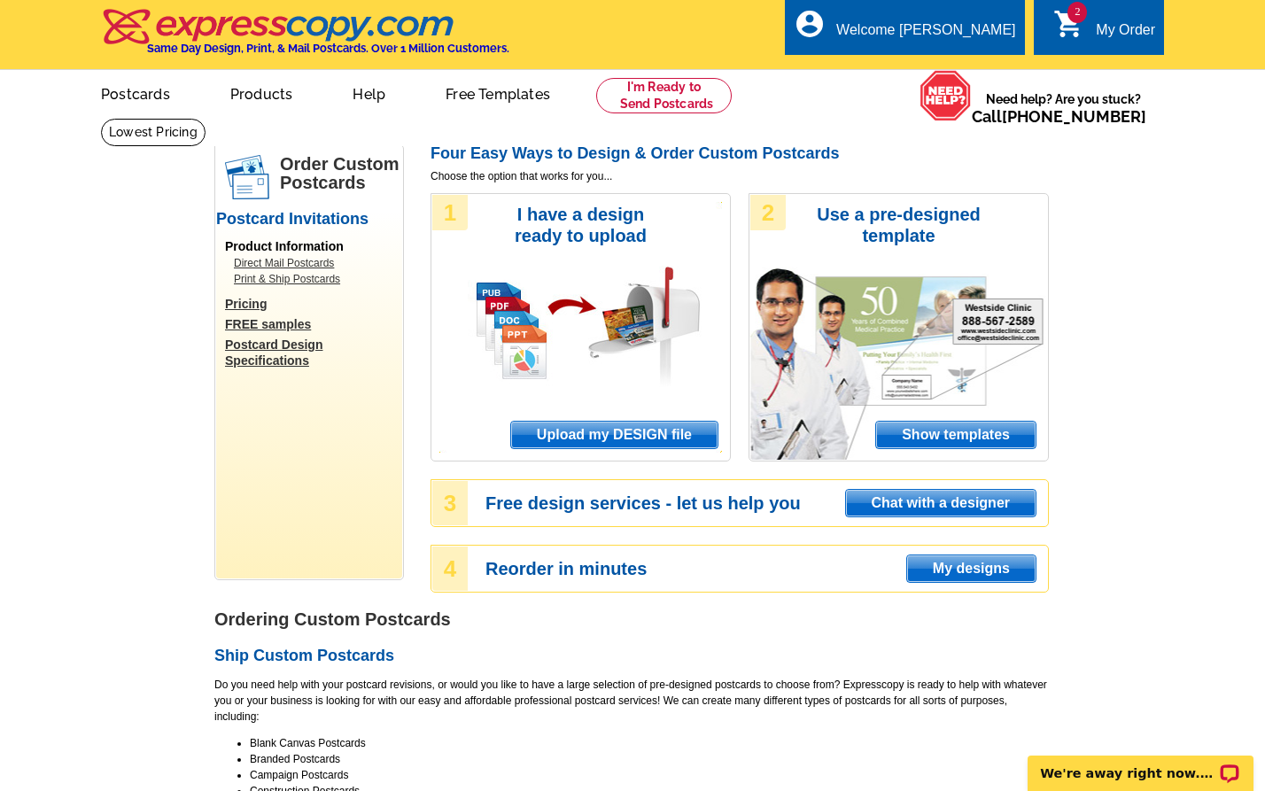
click at [1103, 19] on div "2 shopping_cart My Order" at bounding box center [1098, 27] width 130 height 56
click at [1072, 22] on icon "shopping_cart" at bounding box center [1069, 24] width 32 height 32
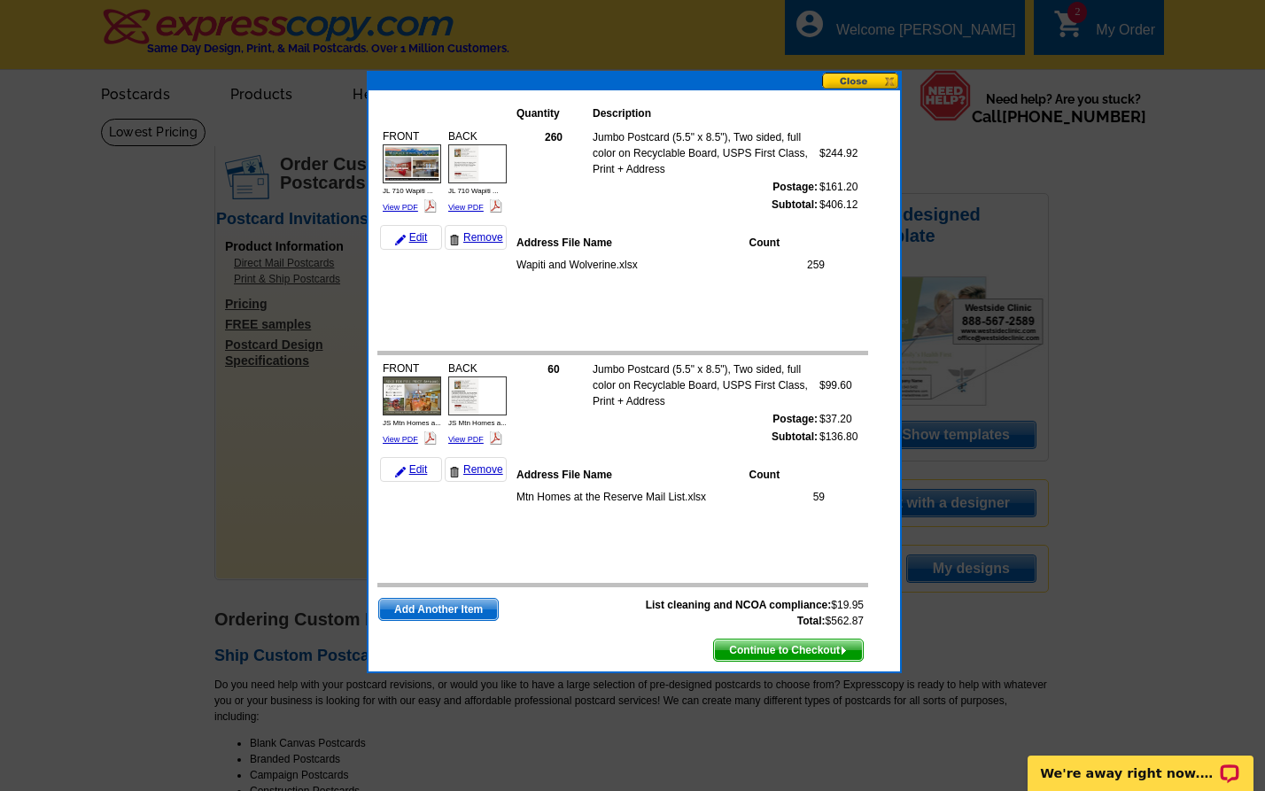
click at [799, 649] on span "Continue to Checkout" at bounding box center [788, 649] width 149 height 21
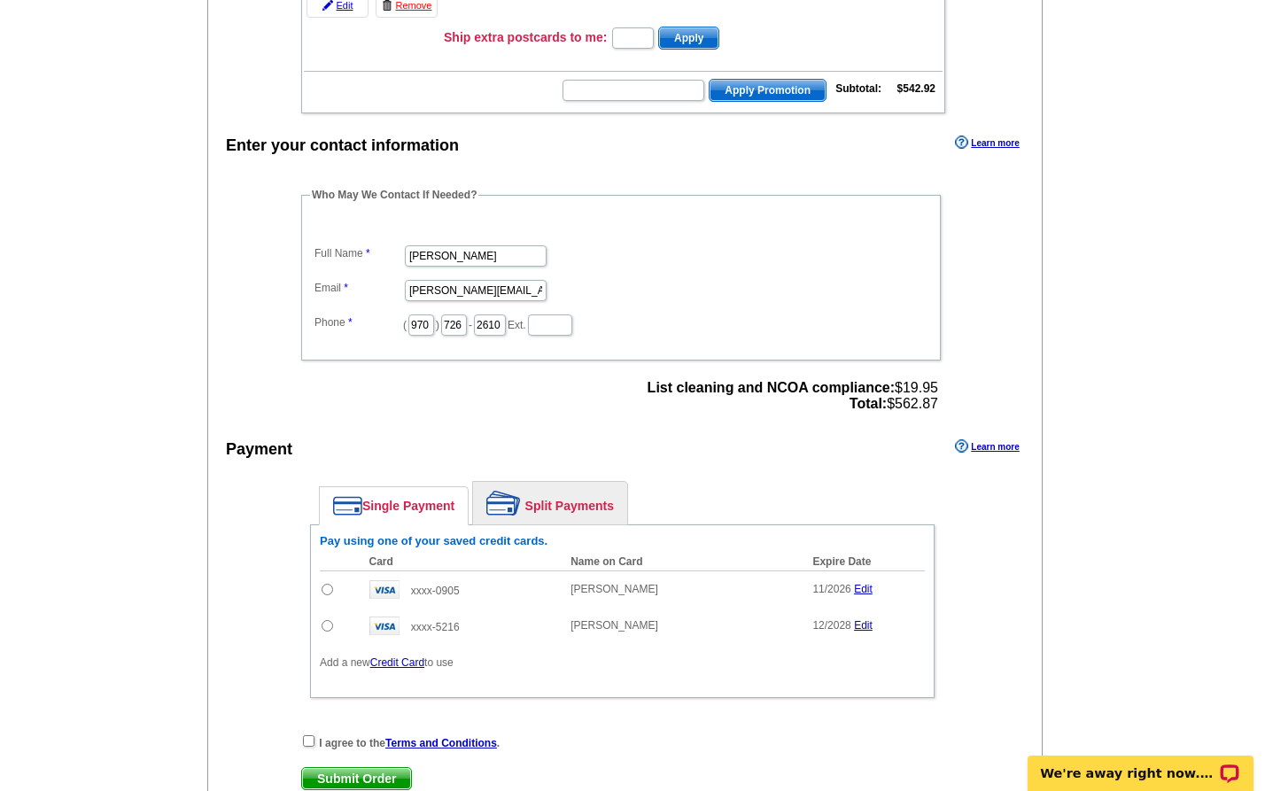
scroll to position [595, 0]
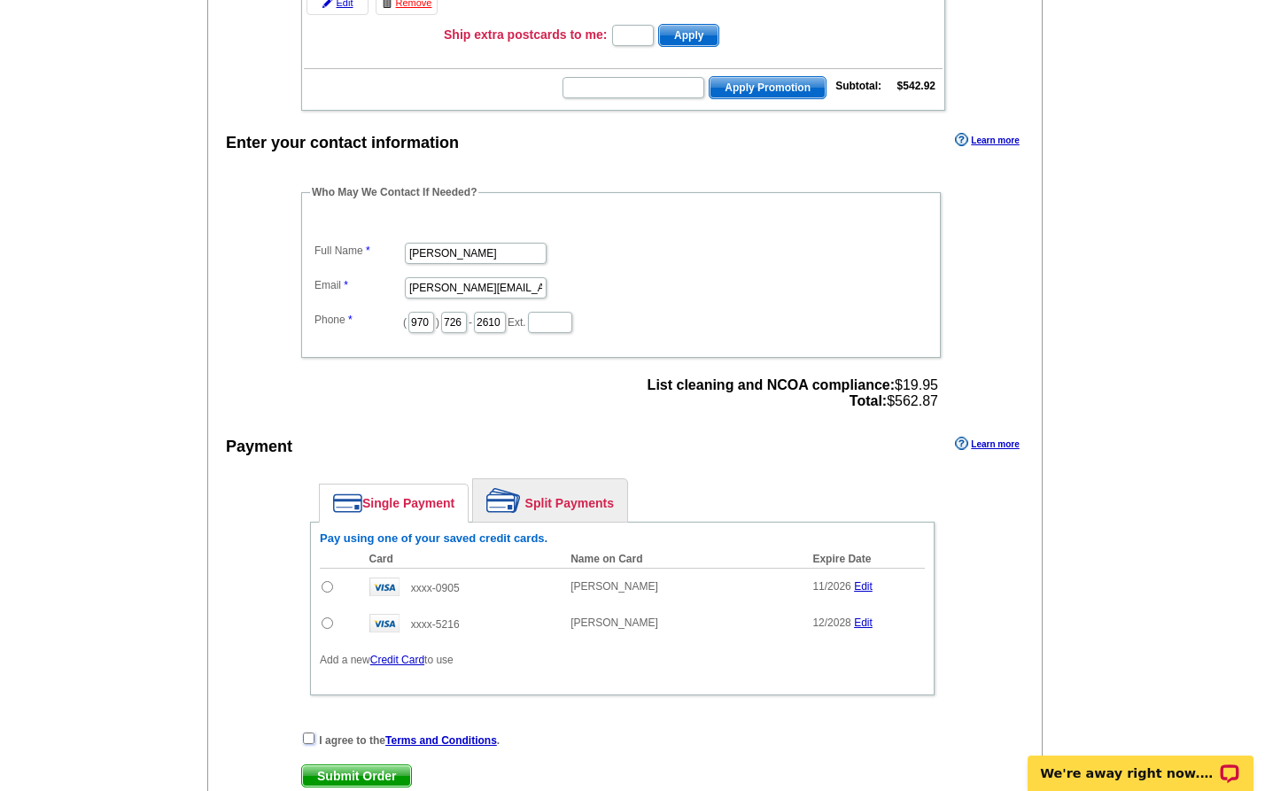
click at [307, 739] on input "checkbox" at bounding box center [309, 738] width 12 height 12
checkbox input "true"
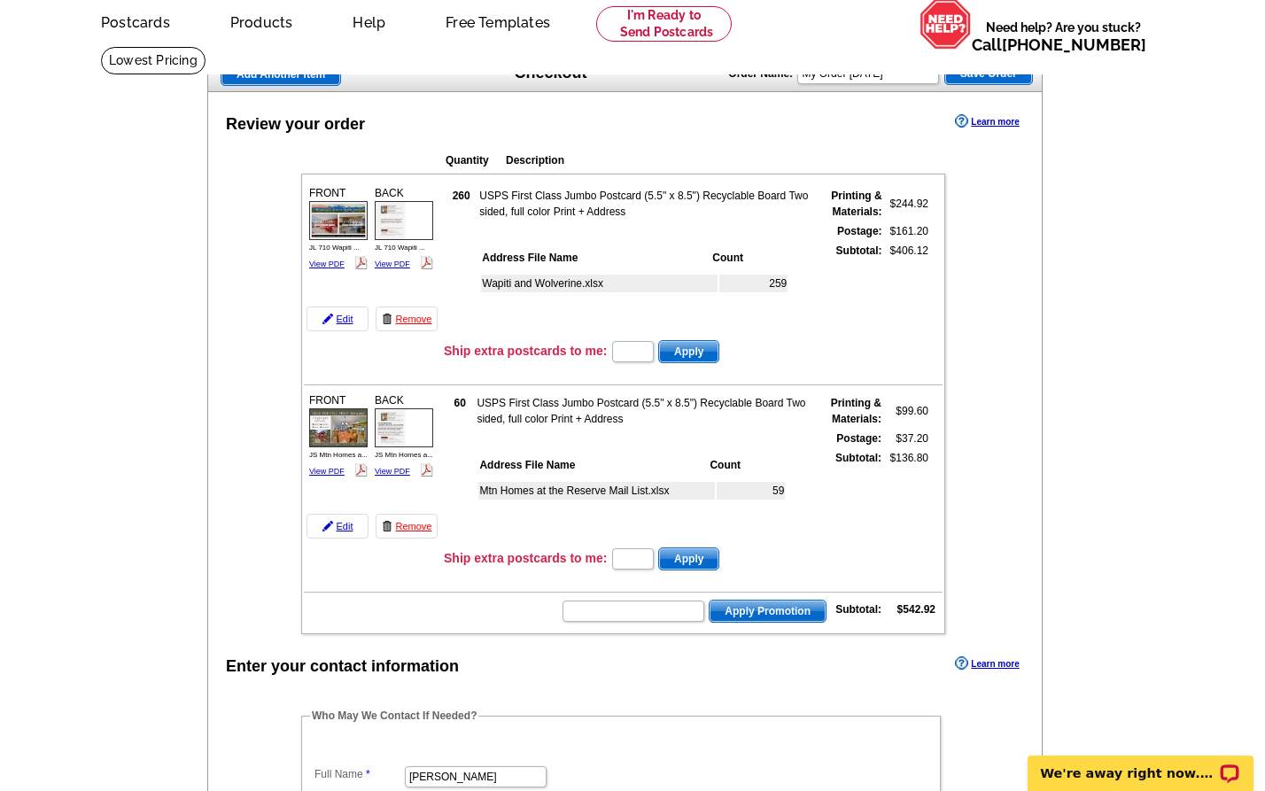
scroll to position [85, 0]
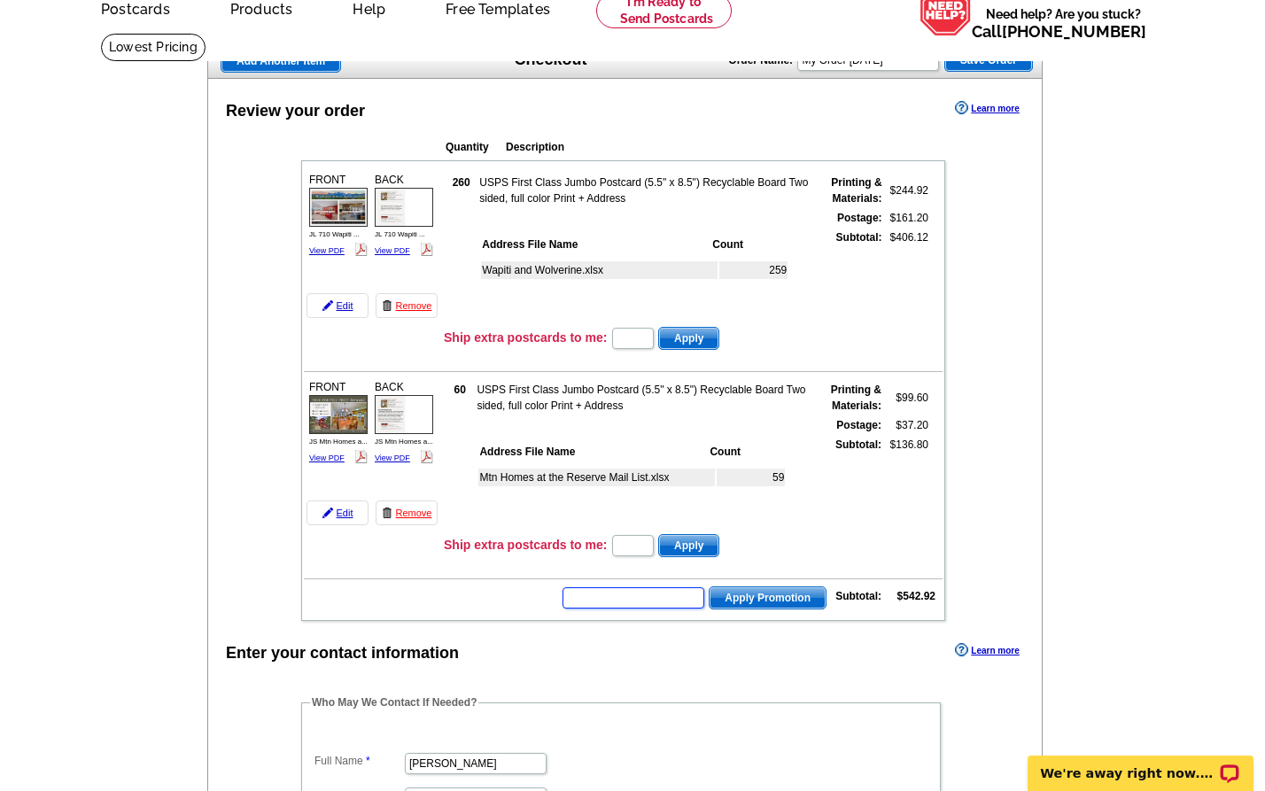
click at [669, 601] on input "text" at bounding box center [633, 597] width 142 height 21
type input "J"
type input "[DATE]"
click at [778, 601] on span "Apply Promotion" at bounding box center [767, 597] width 116 height 21
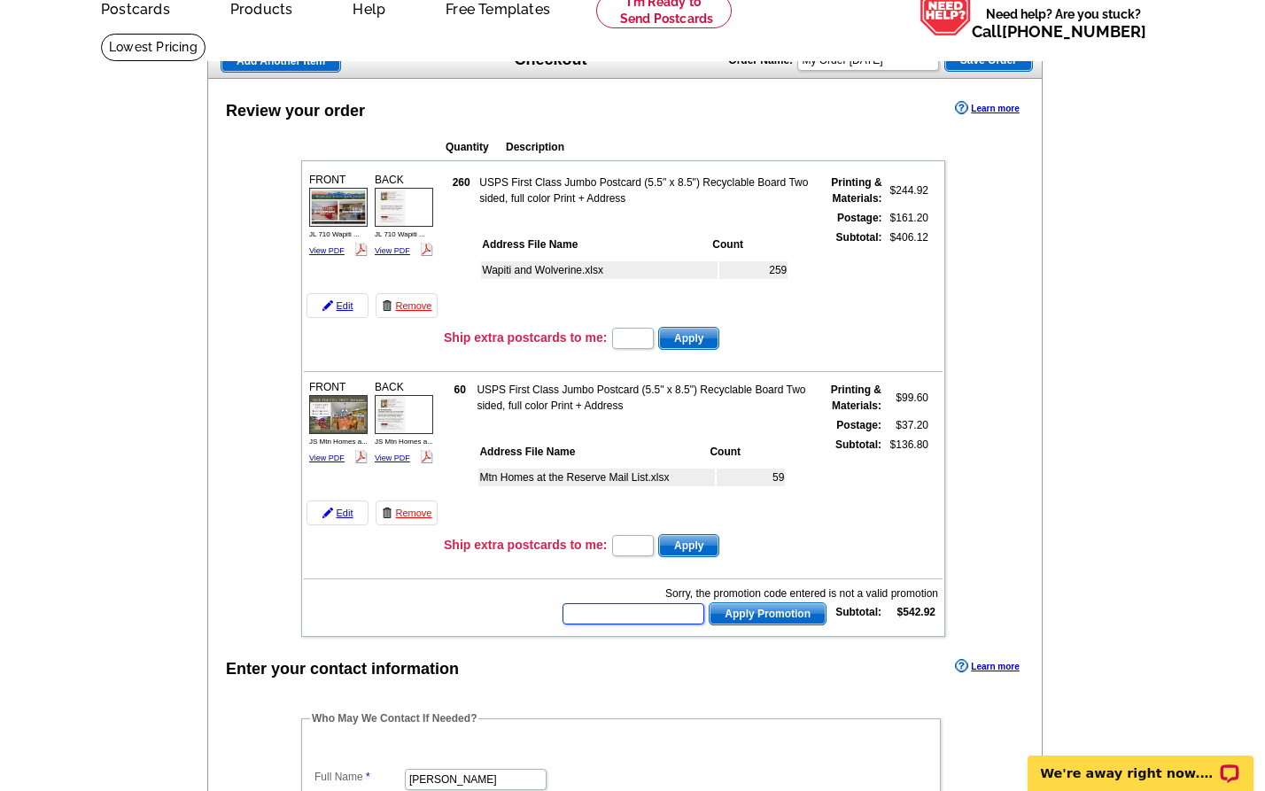
click at [635, 615] on input "text" at bounding box center [633, 613] width 142 height 21
type input "2"
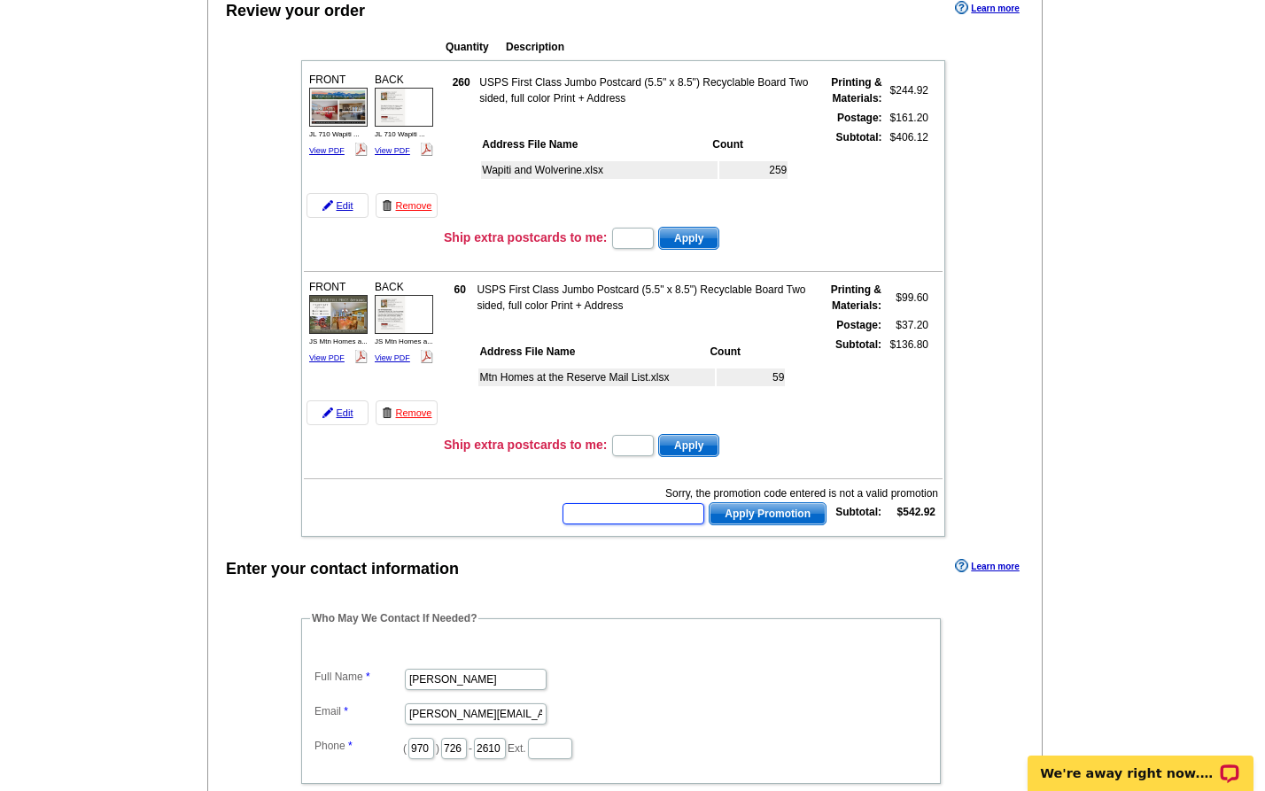
scroll to position [187, 0]
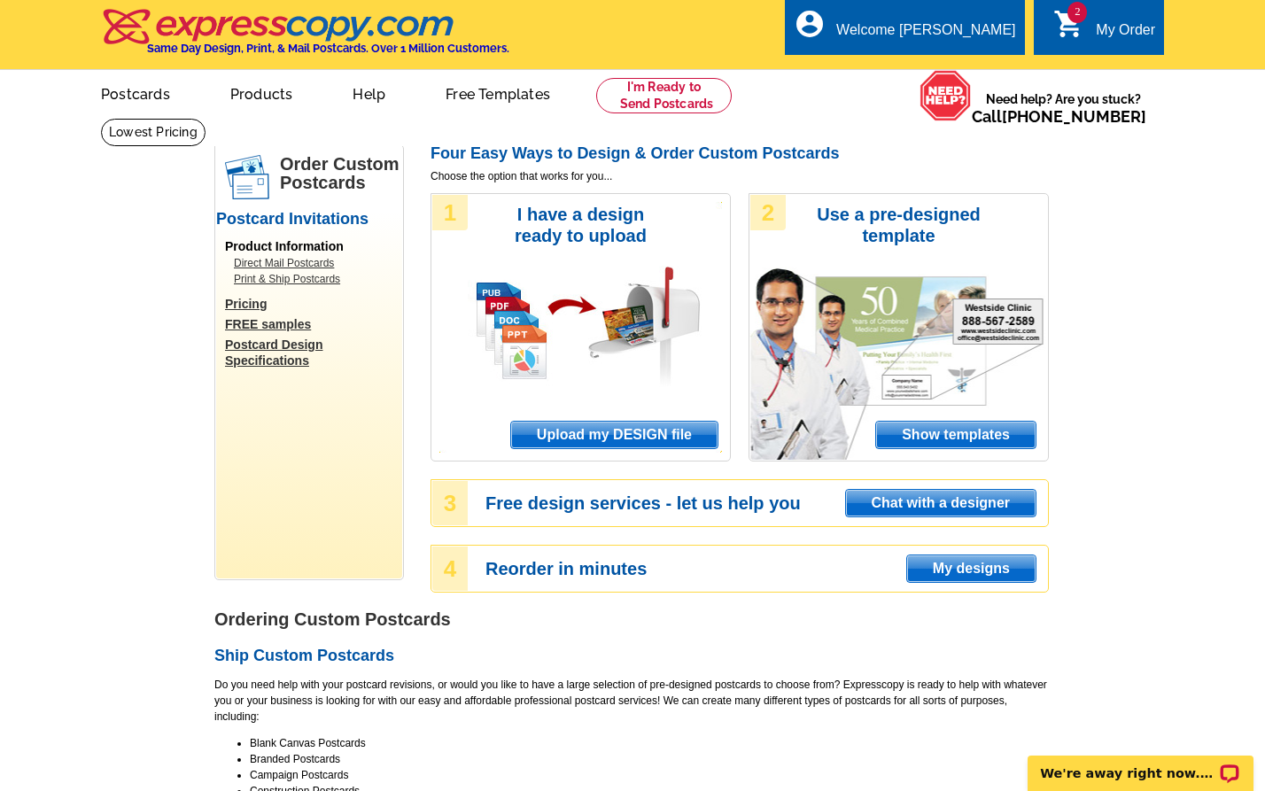
click at [660, 444] on span "Upload my DESIGN file" at bounding box center [614, 435] width 206 height 27
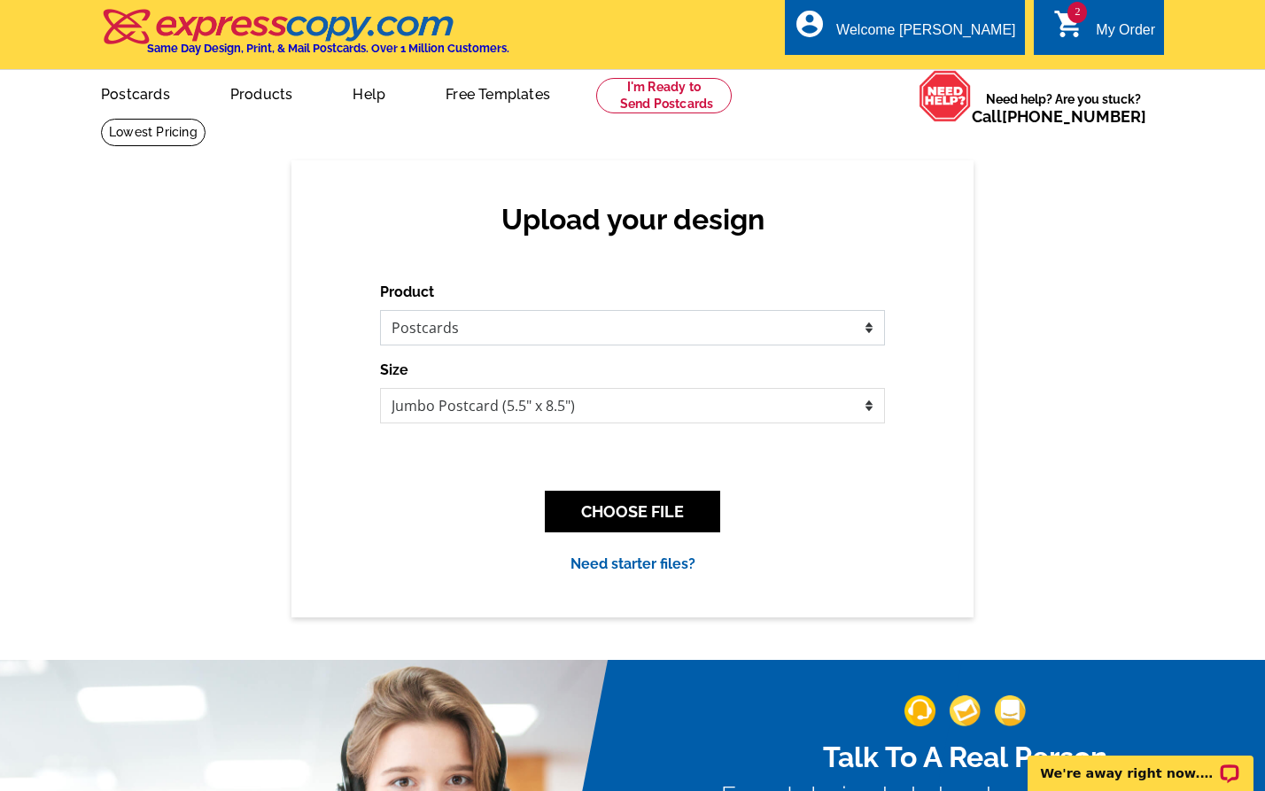
click at [814, 328] on select "Please select the type of file... Postcards Business Cards Letters and flyers G…" at bounding box center [632, 327] width 505 height 35
click at [380, 310] on select "Please select the type of file... Postcards Business Cards Letters and flyers G…" at bounding box center [632, 327] width 505 height 35
click at [648, 492] on button "CHOOSE FILE" at bounding box center [632, 512] width 175 height 42
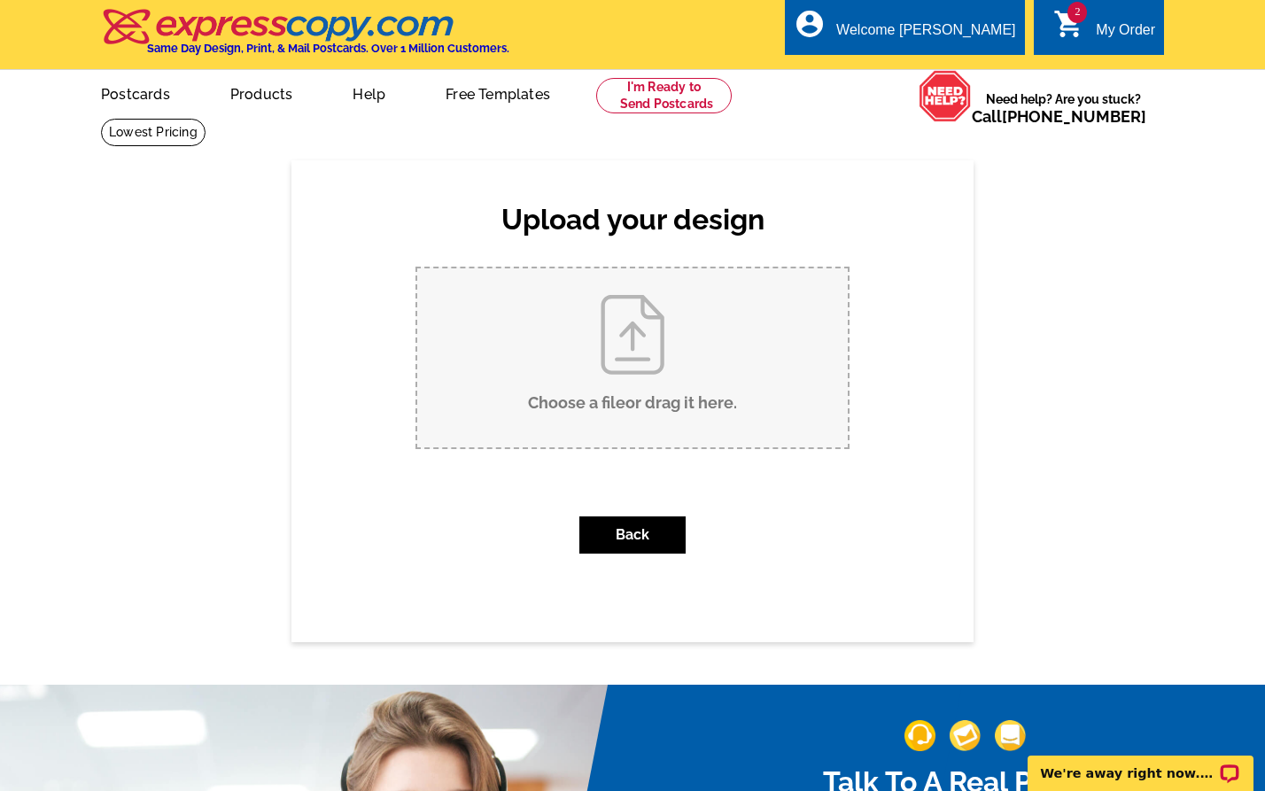
click at [1109, 25] on div "My Order" at bounding box center [1124, 34] width 59 height 25
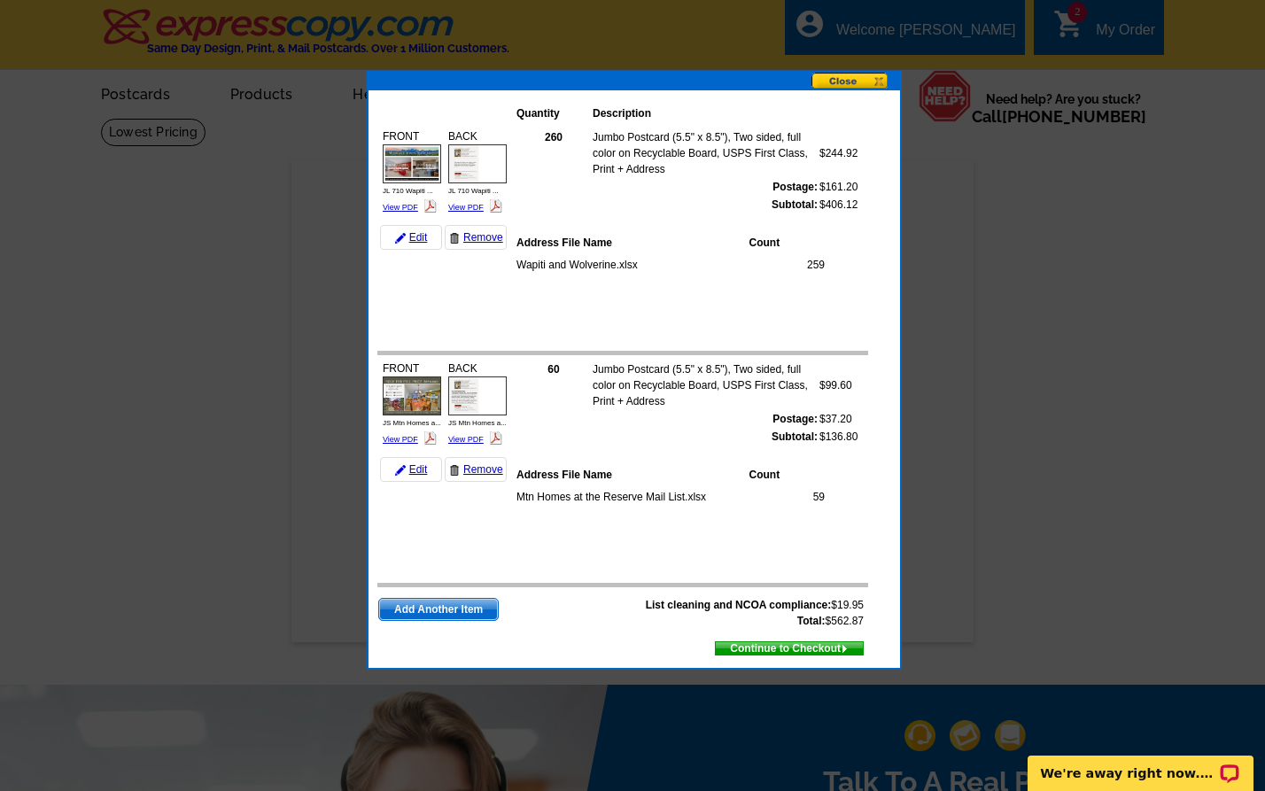
click at [868, 80] on button at bounding box center [855, 82] width 89 height 19
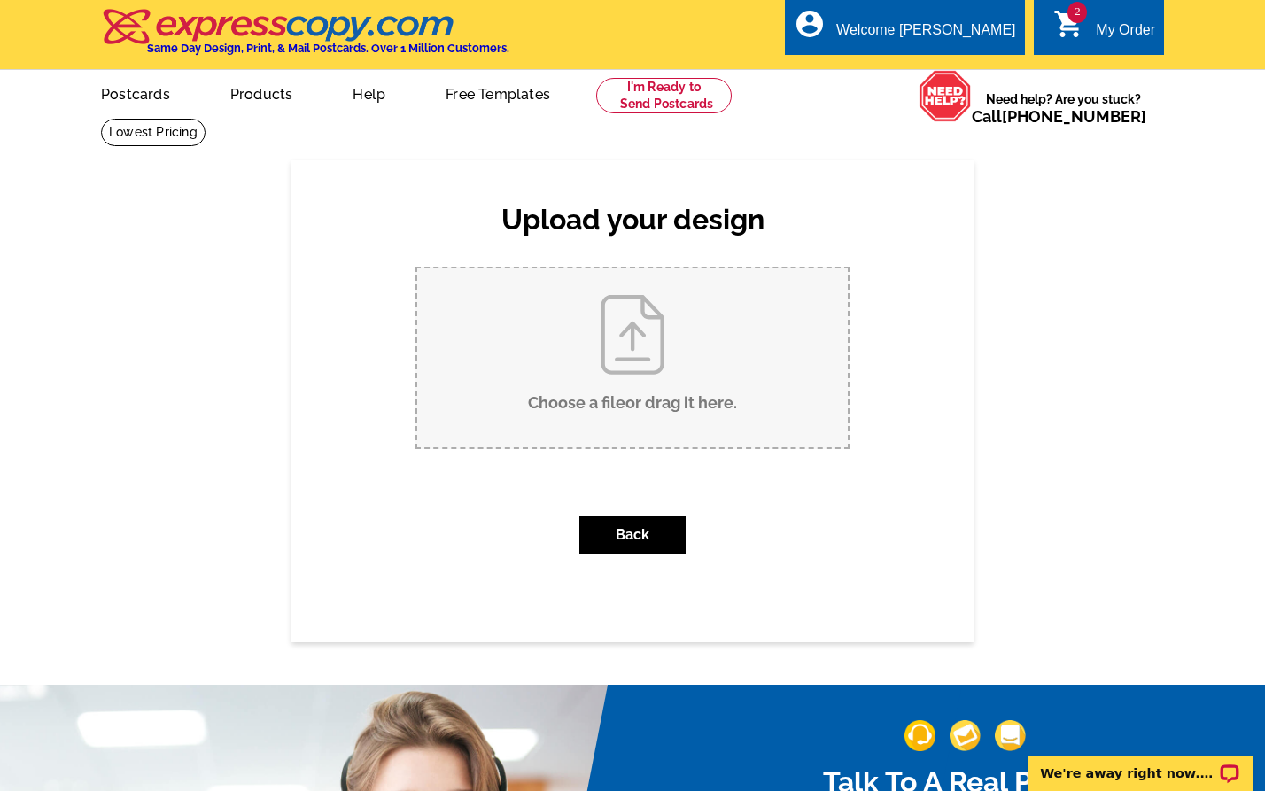
click at [1103, 25] on div "My Order" at bounding box center [1124, 34] width 59 height 25
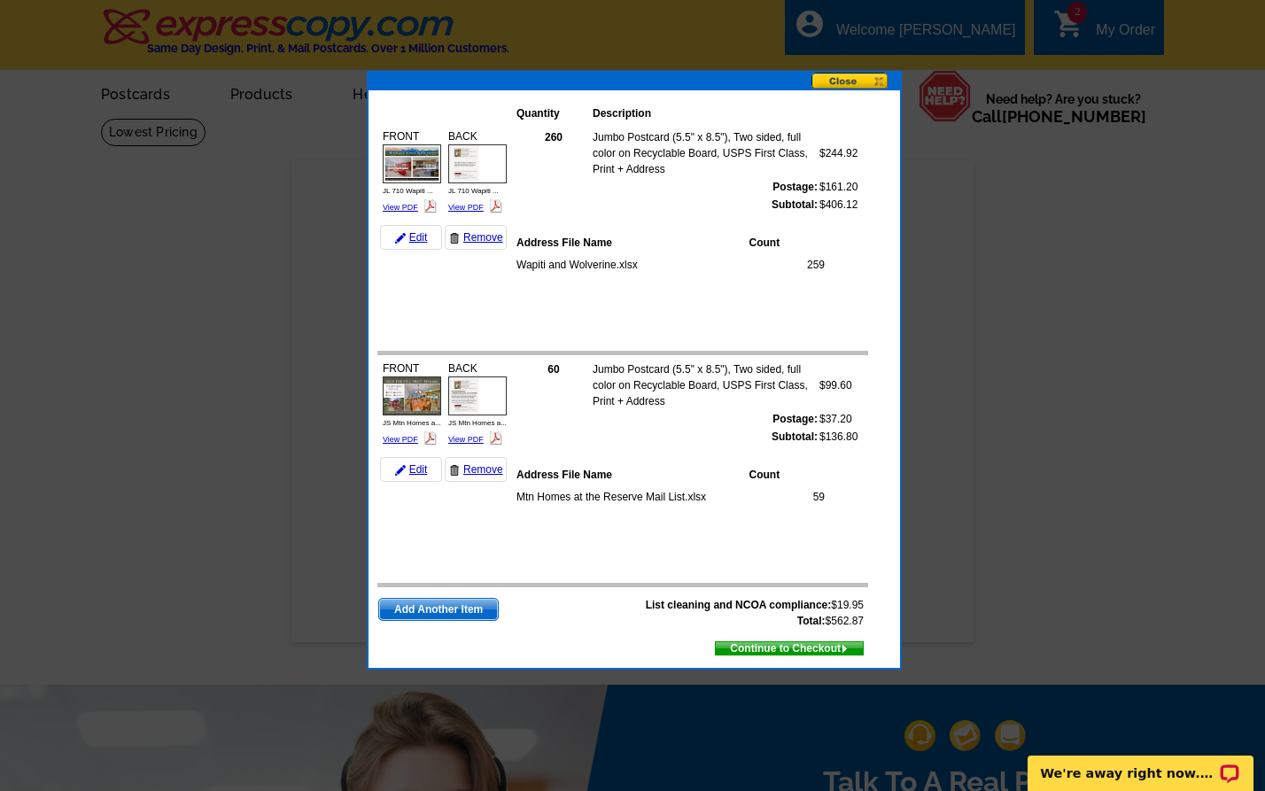
click at [799, 645] on span "Continue to Checkout" at bounding box center [789, 648] width 147 height 19
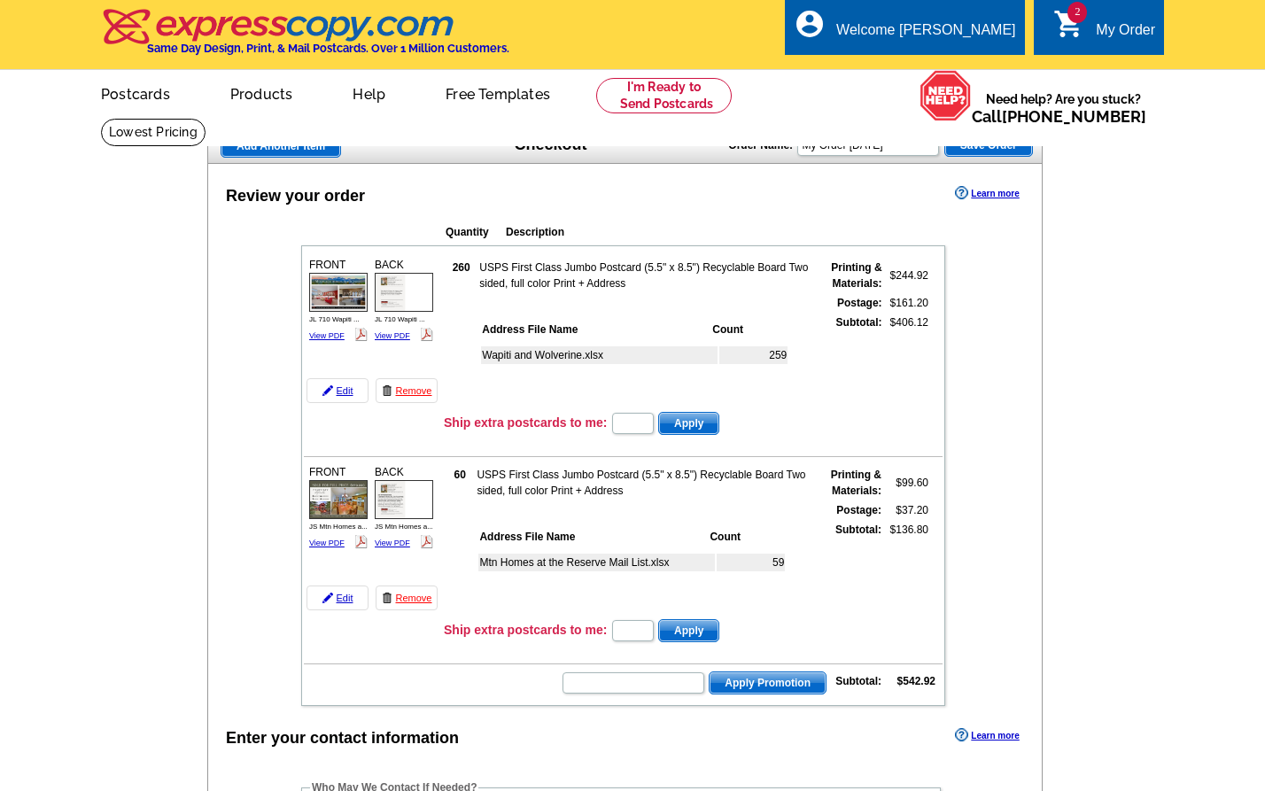
click at [541, 419] on h3 "Ship extra postcards to me:" at bounding box center [525, 422] width 163 height 16
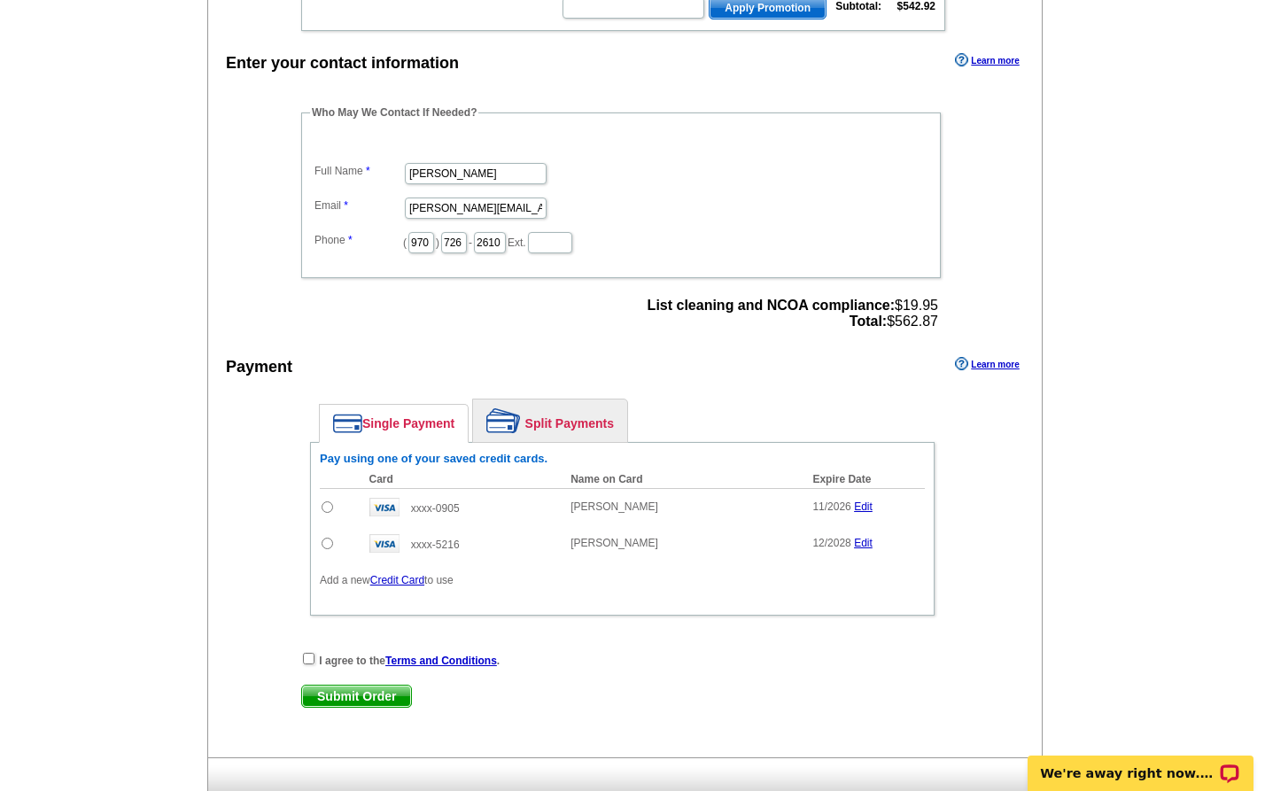
click at [572, 421] on link "Split Payments" at bounding box center [550, 420] width 154 height 43
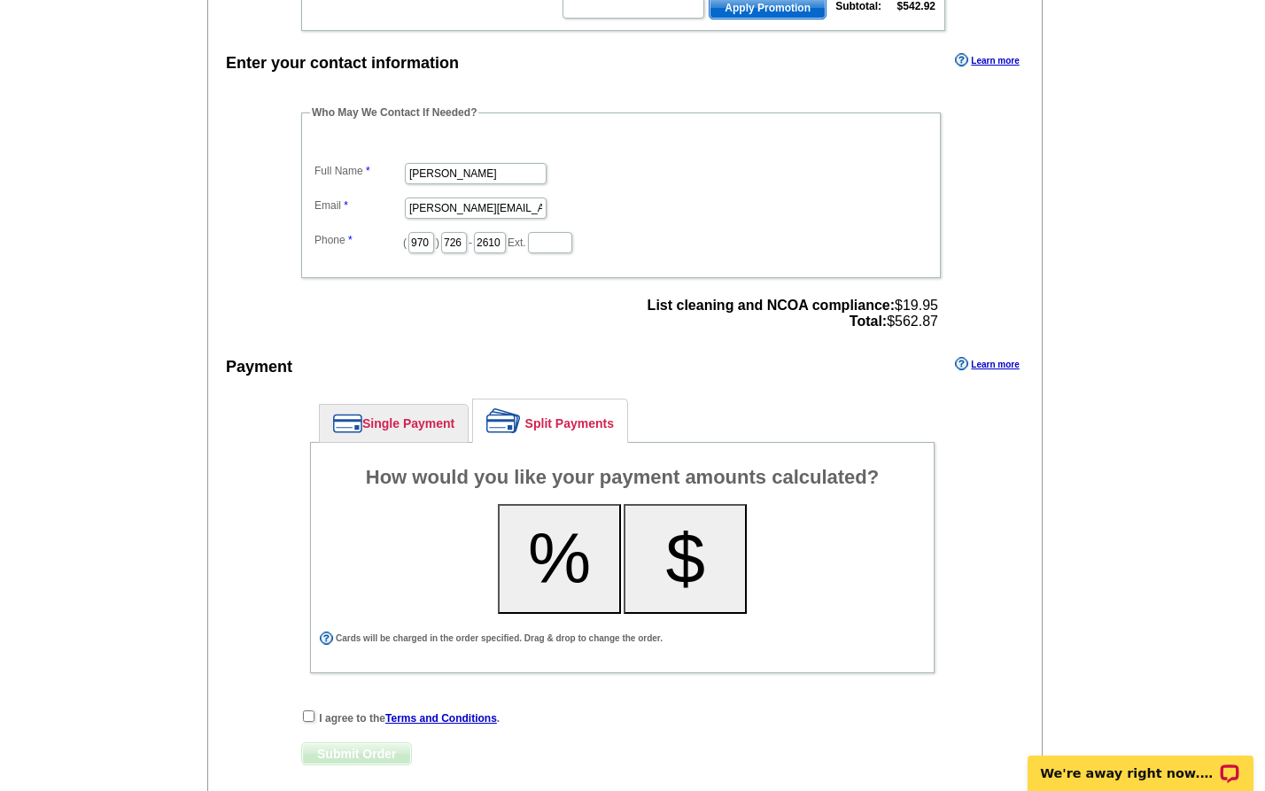
click at [561, 557] on button "%" at bounding box center [559, 559] width 123 height 110
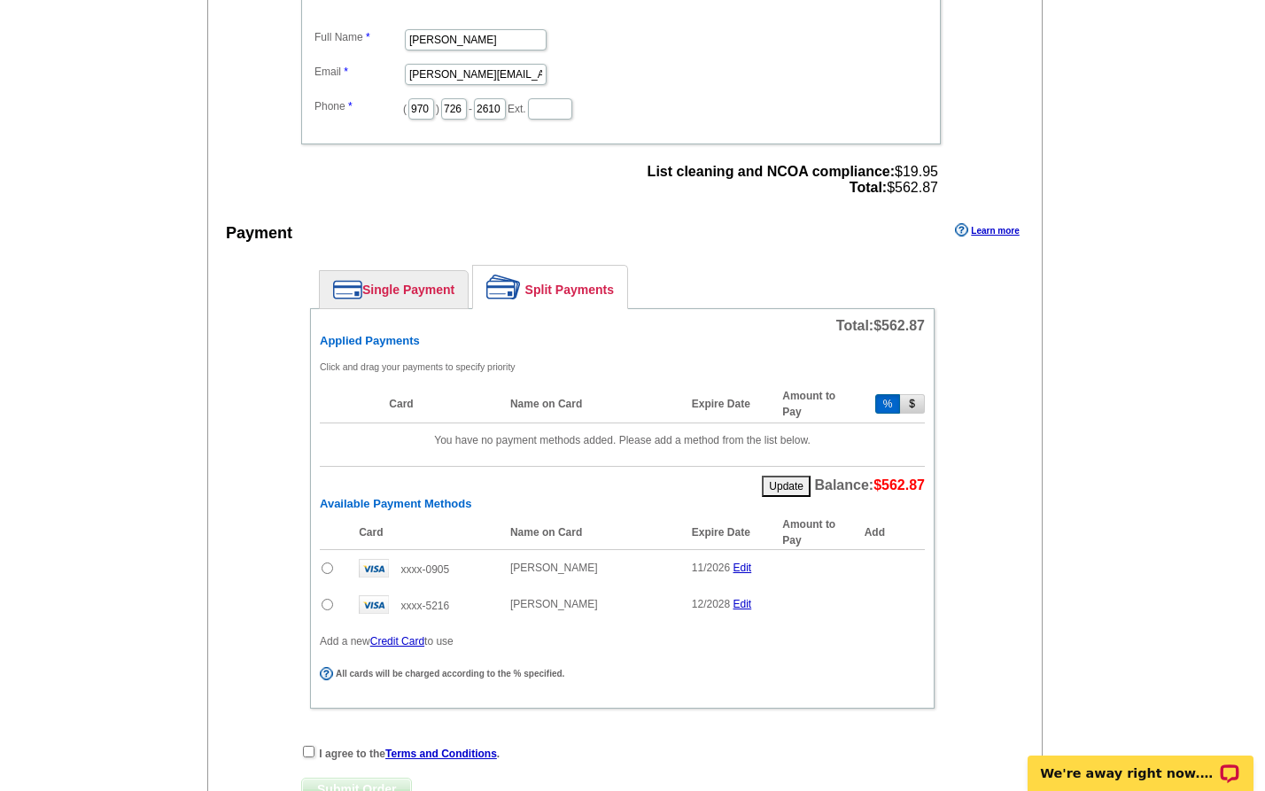
scroll to position [811, 0]
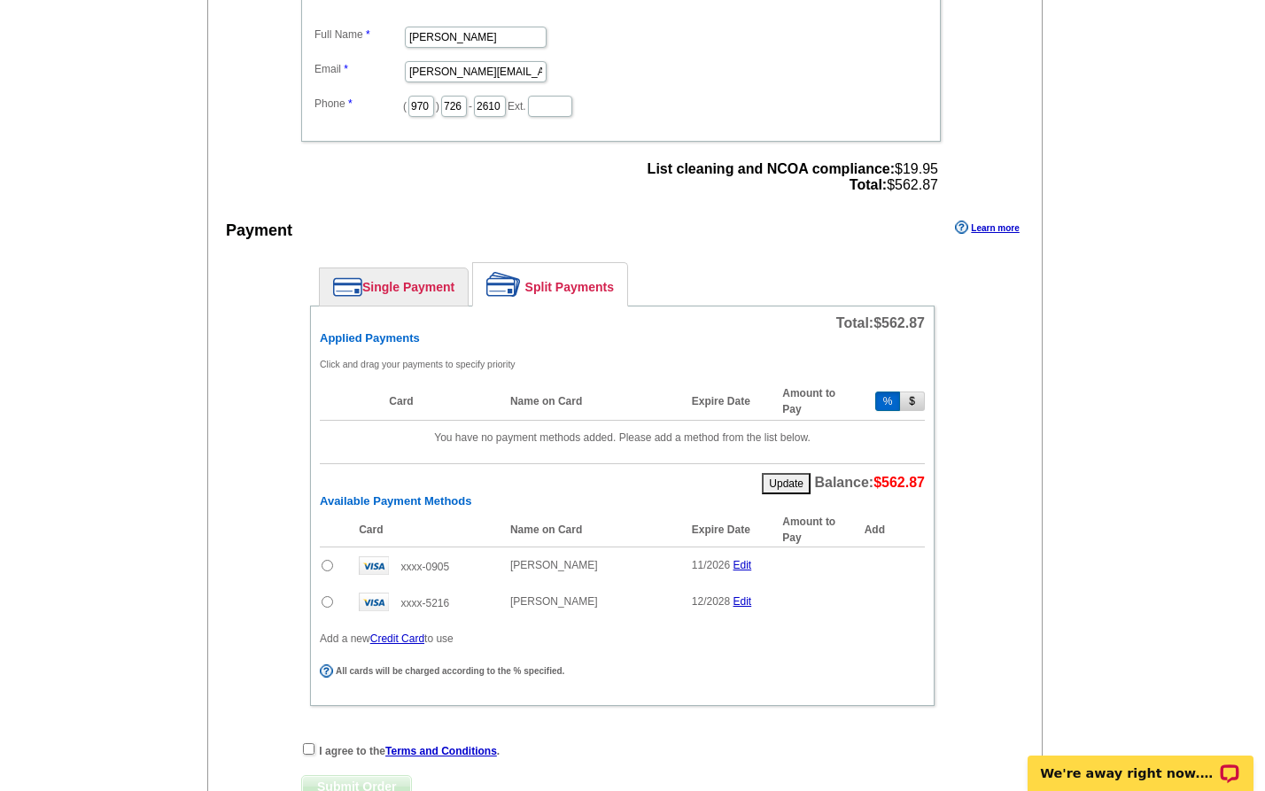
click at [327, 563] on input "radio" at bounding box center [327, 566] width 12 height 12
radio input "true"
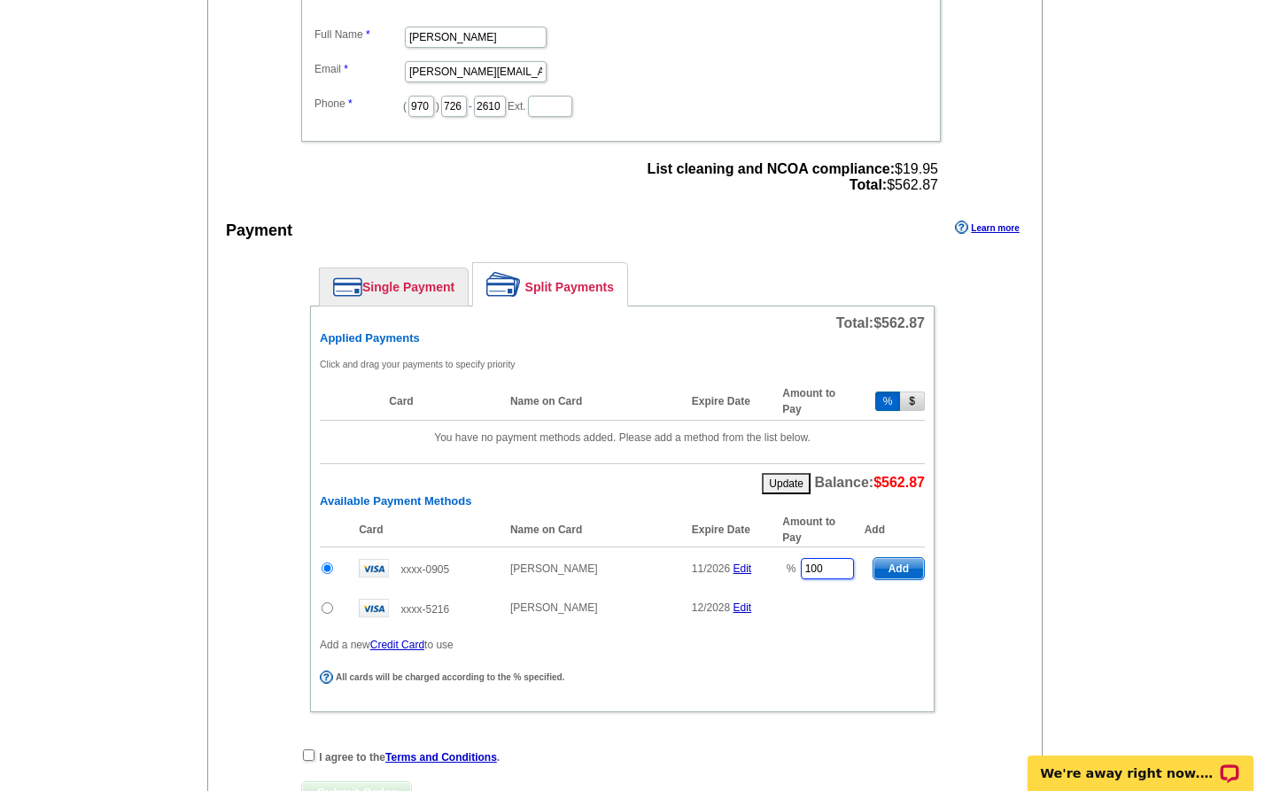
drag, startPoint x: 836, startPoint y: 568, endPoint x: 743, endPoint y: 560, distance: 93.3
click at [743, 560] on tr "xxxx-0905 Shanna Lalley 11/2026 Edit % 100 Add" at bounding box center [622, 567] width 605 height 43
click at [893, 561] on span "Add" at bounding box center [898, 568] width 50 height 21
type input "100"
radio input "false"
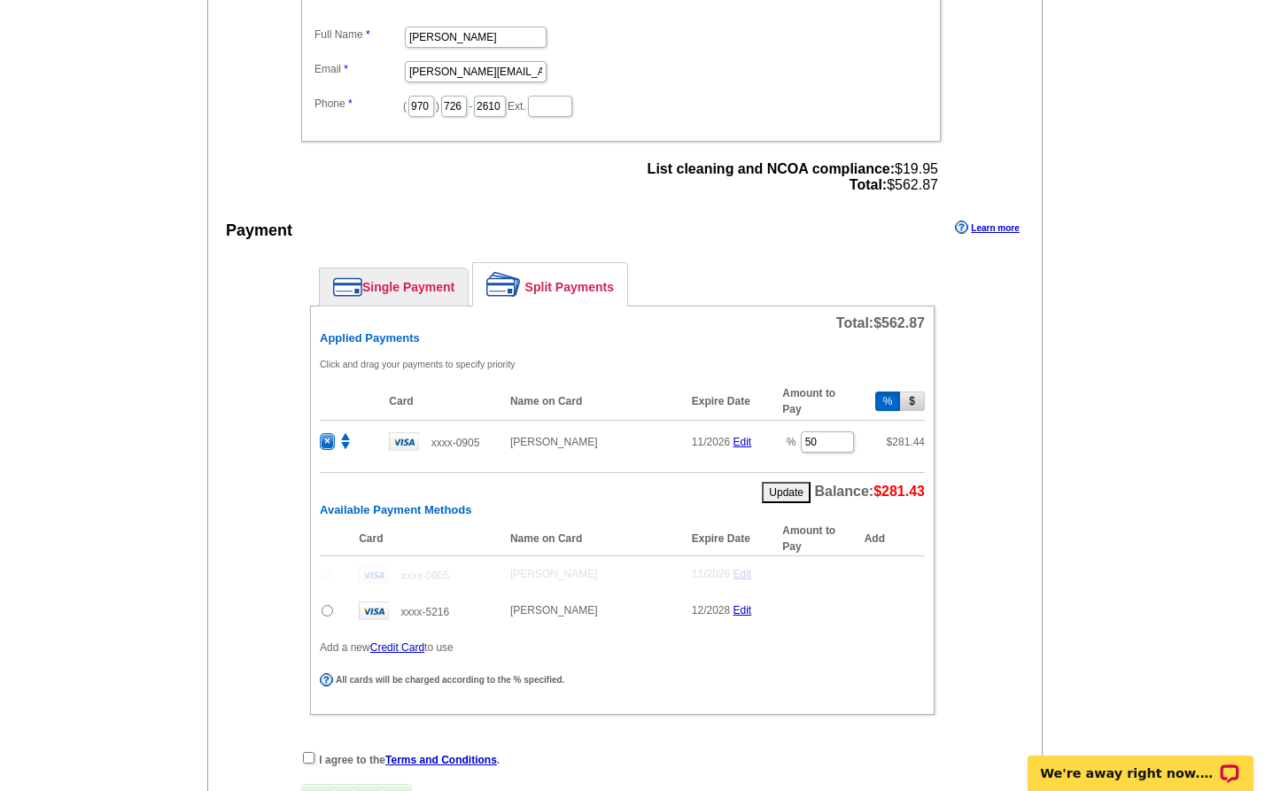
click at [328, 608] on input "radio" at bounding box center [327, 611] width 12 height 12
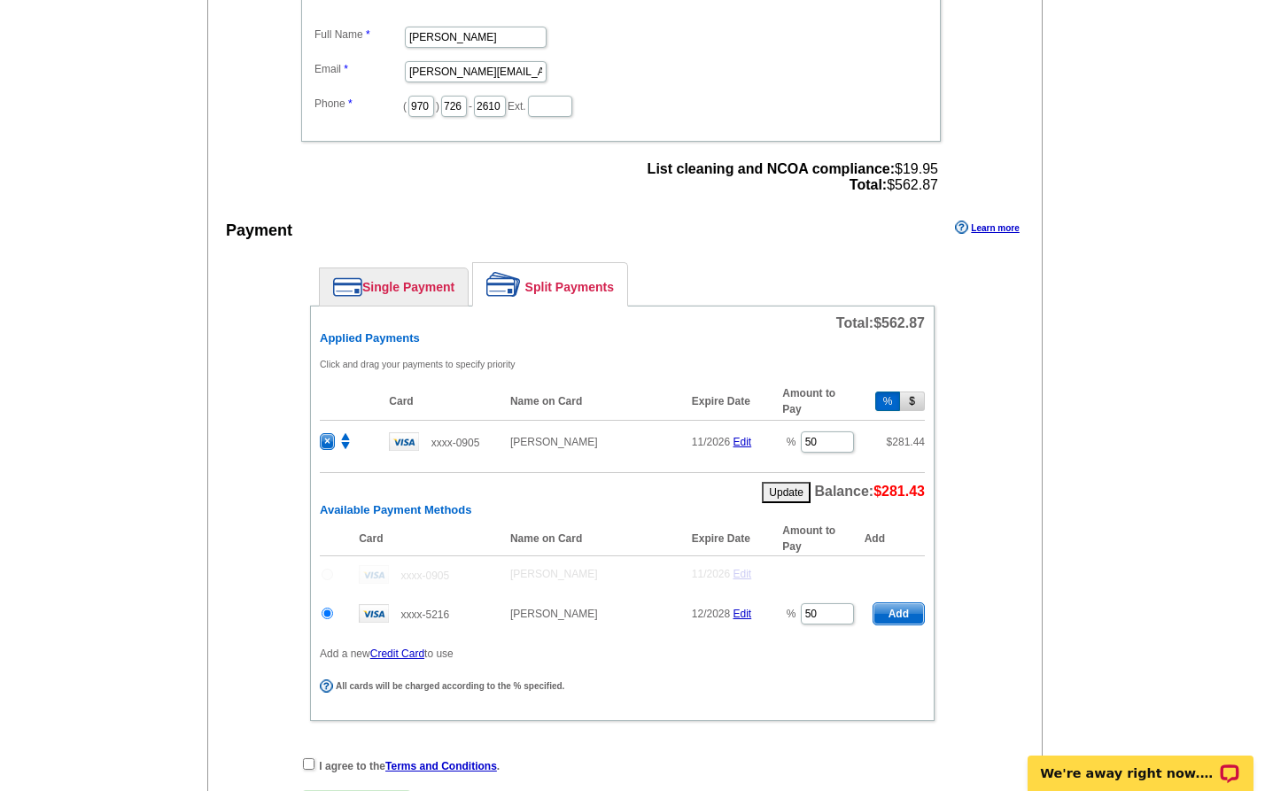
click at [898, 610] on span "Add" at bounding box center [898, 613] width 50 height 21
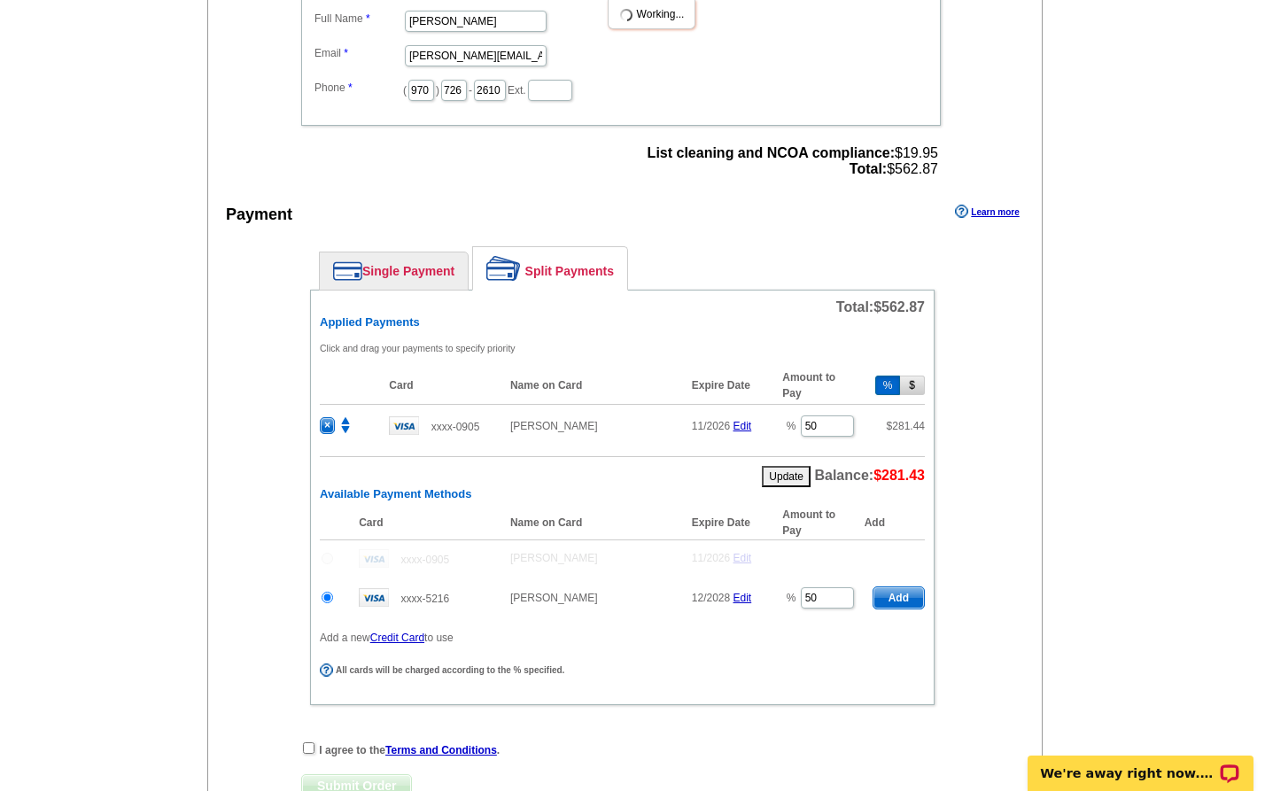
radio input "false"
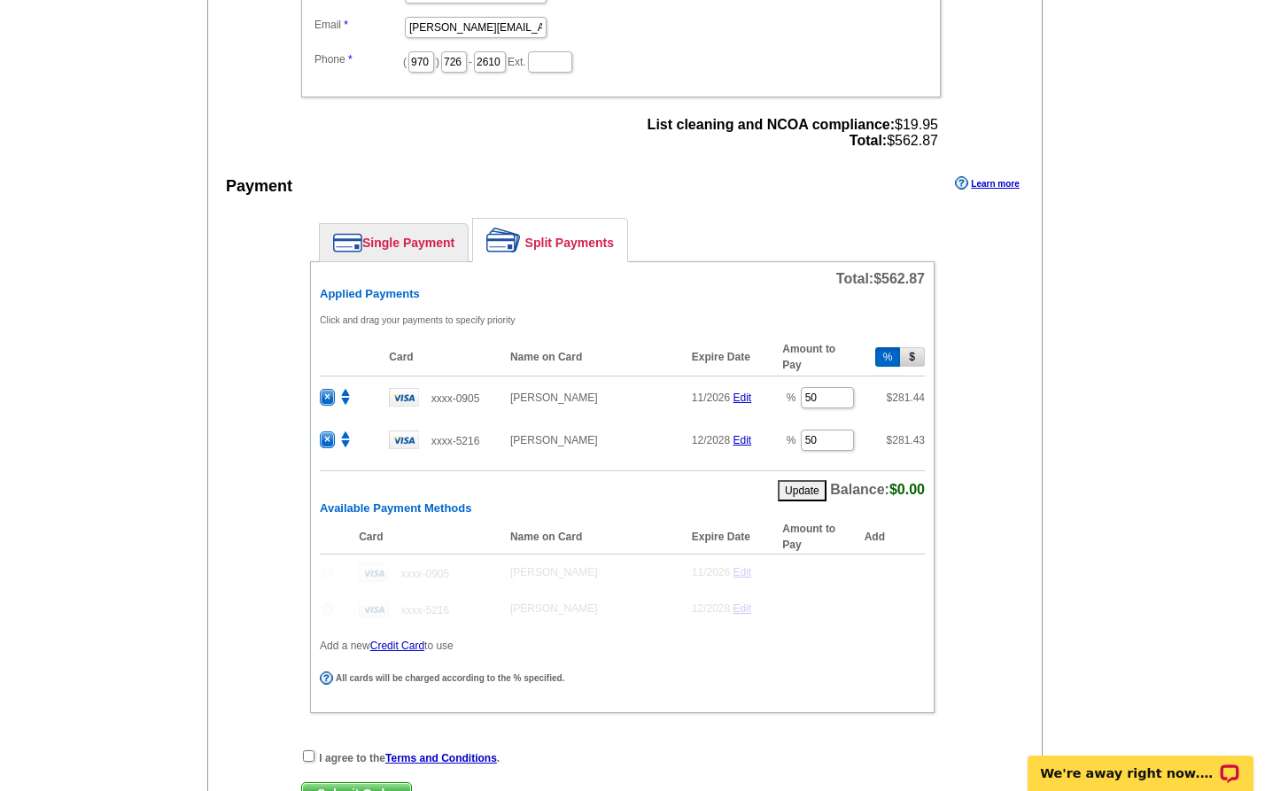
scroll to position [864, 0]
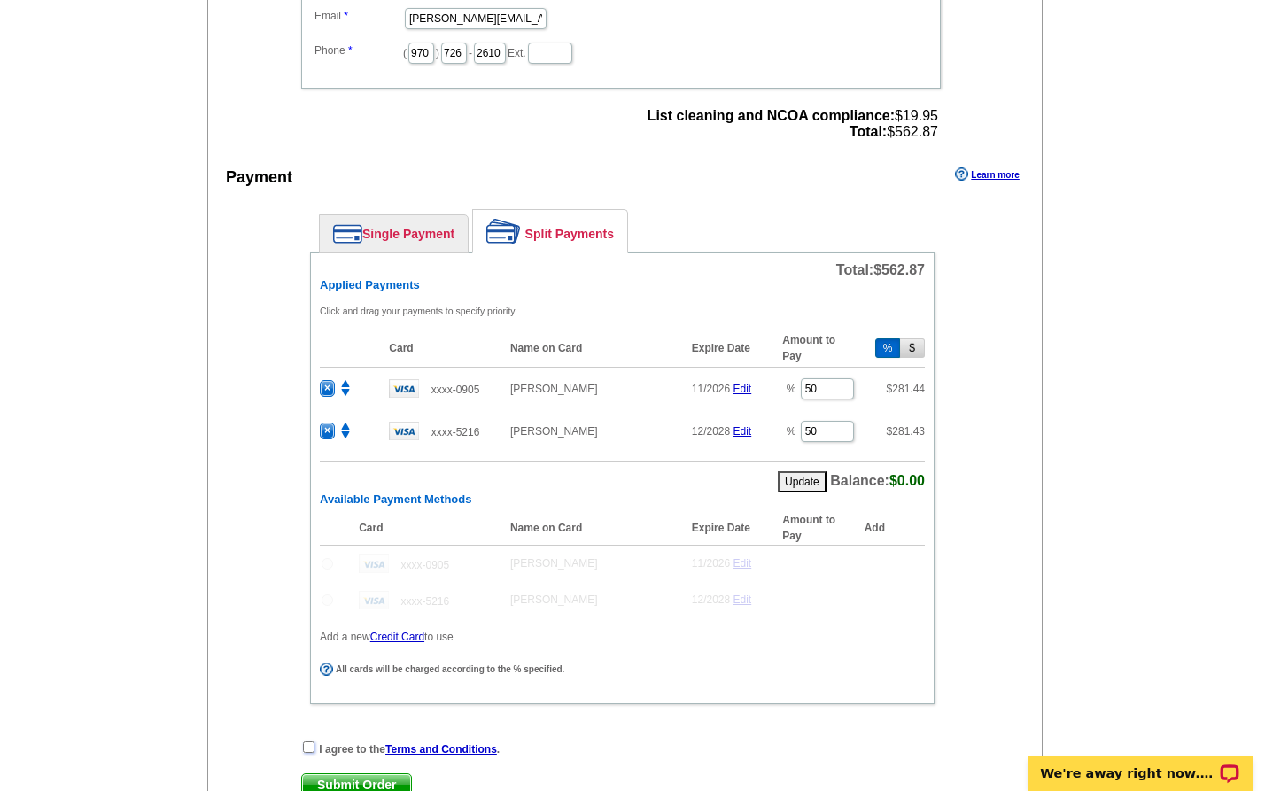
click at [306, 746] on input "checkbox" at bounding box center [309, 747] width 12 height 12
checkbox input "true"
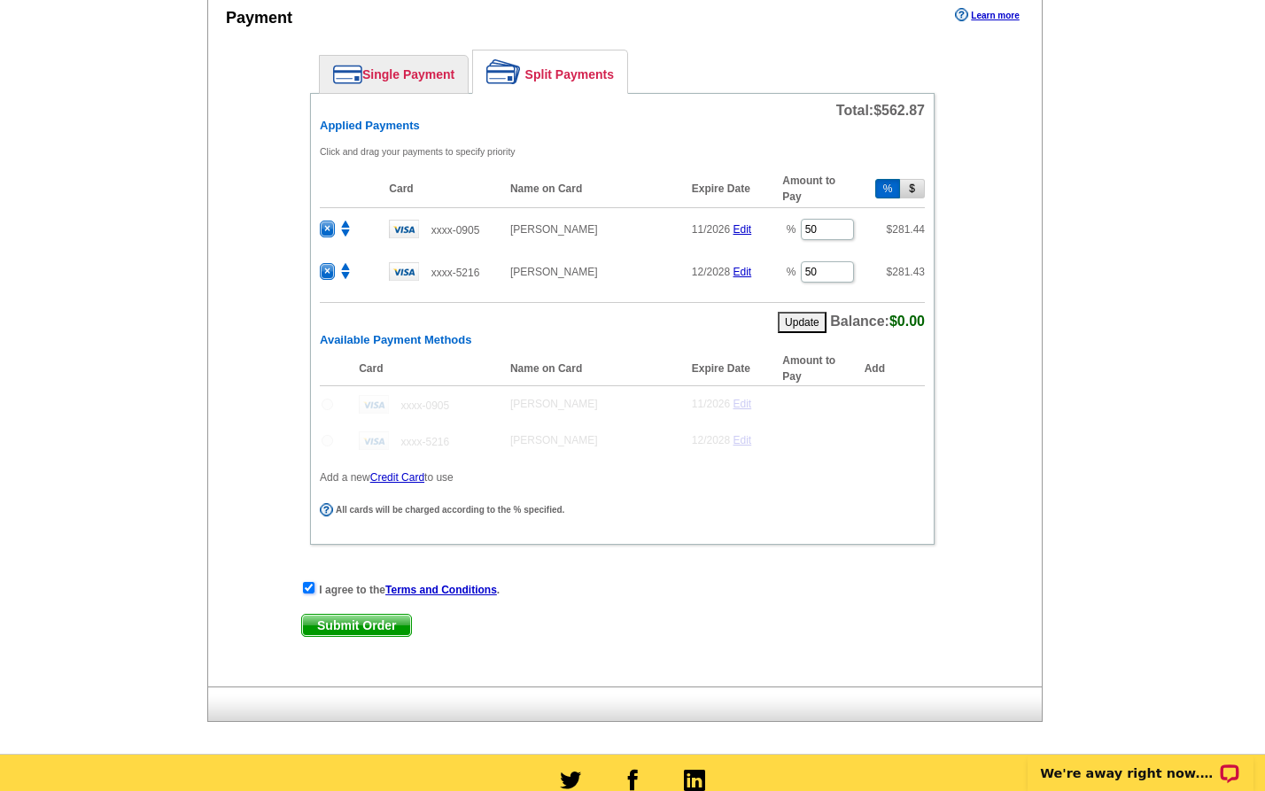
scroll to position [1062, 0]
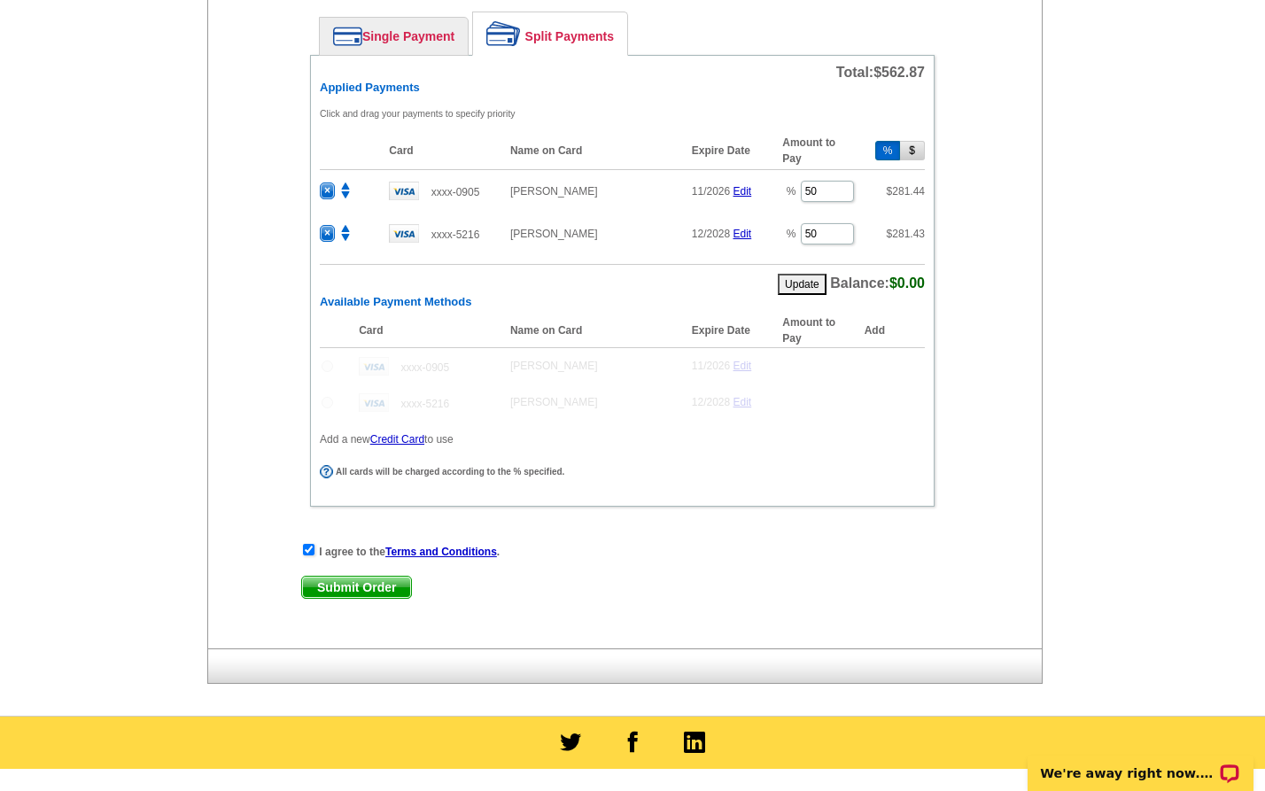
click at [359, 583] on span "Submit Order" at bounding box center [356, 587] width 109 height 21
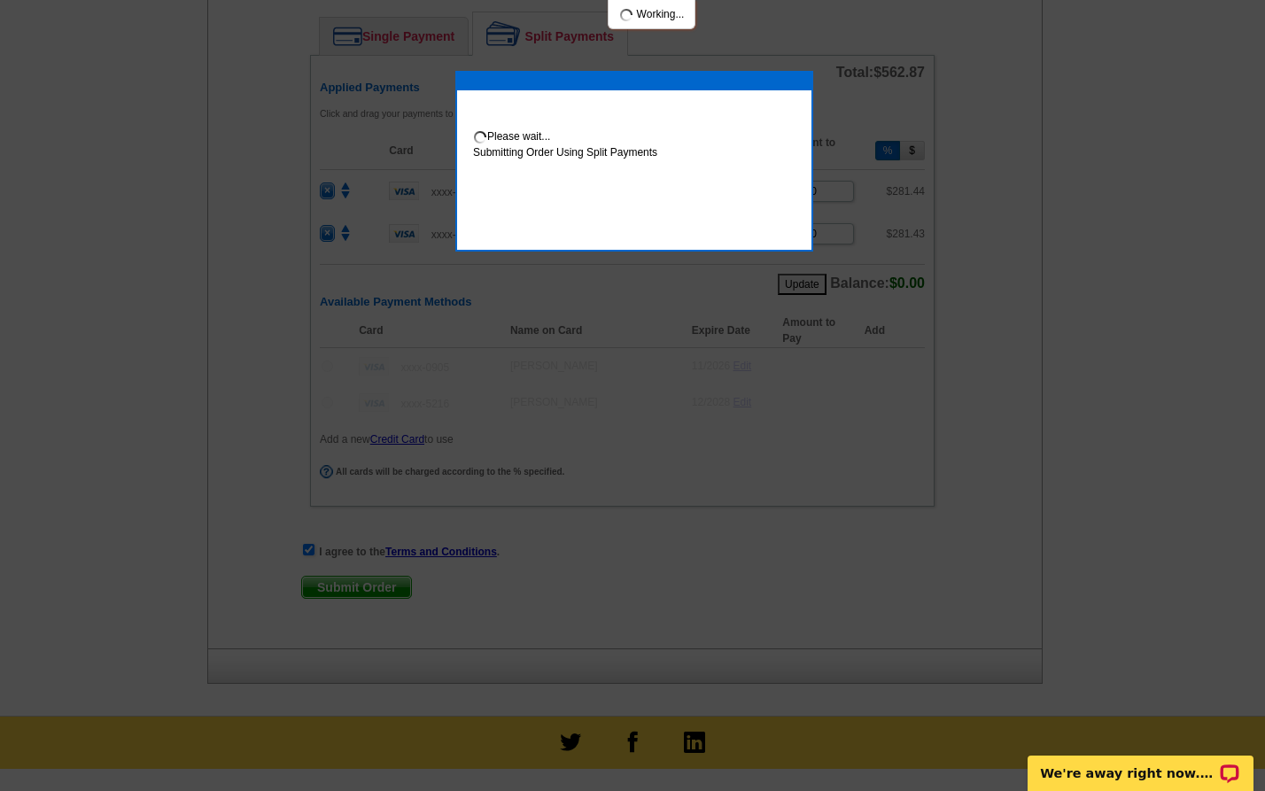
scroll to position [1151, 0]
